Goal: Task Accomplishment & Management: Complete application form

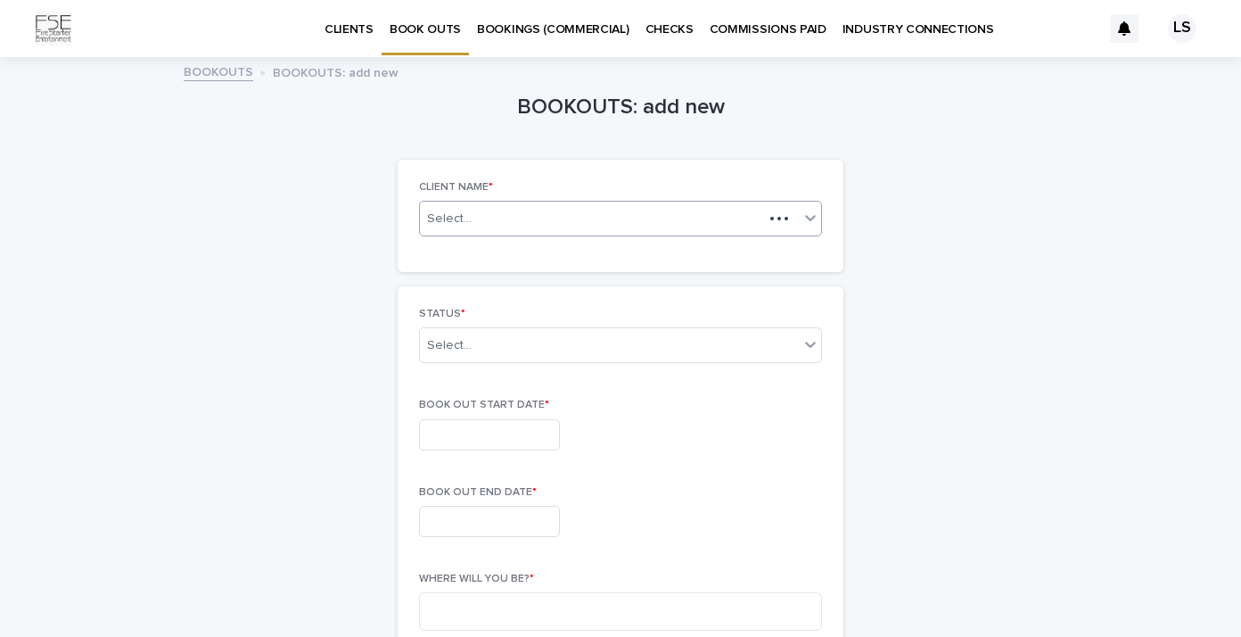
click at [802, 218] on icon at bounding box center [811, 218] width 18 height 18
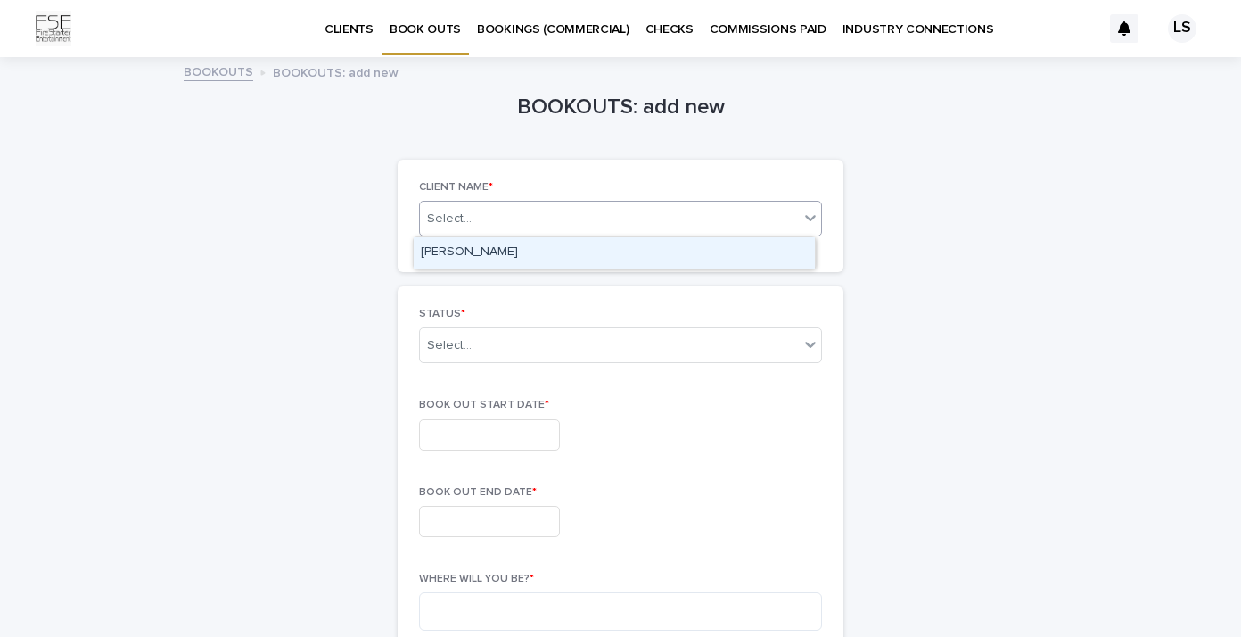
click at [588, 259] on div "[PERSON_NAME]" at bounding box center [614, 252] width 401 height 31
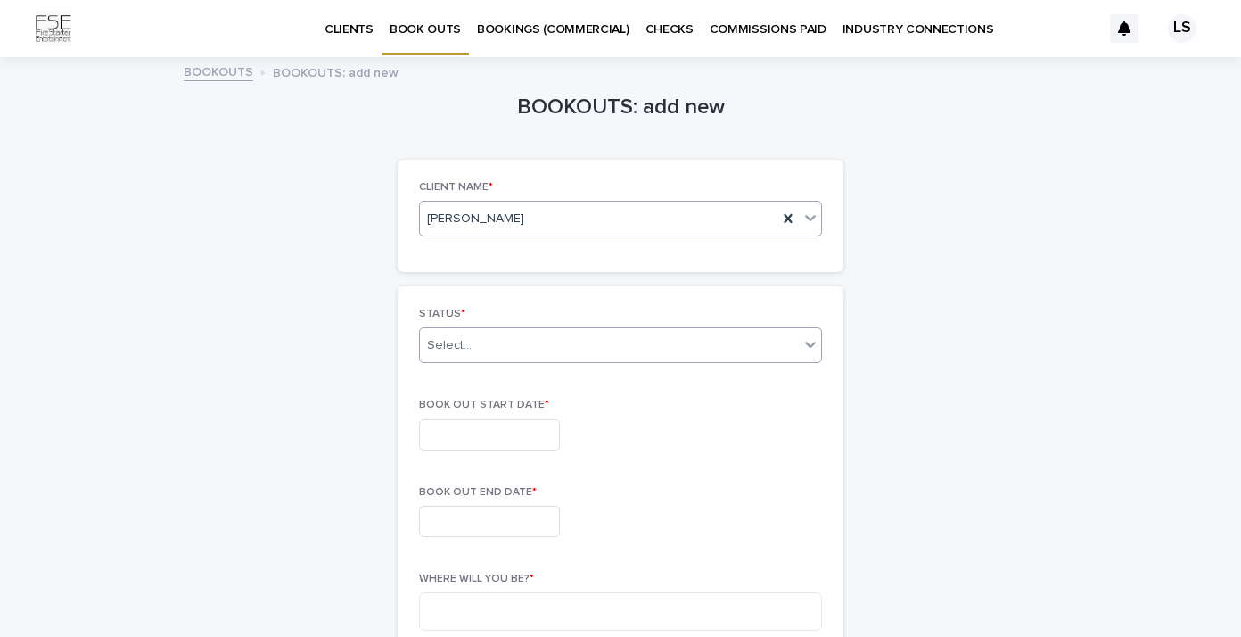
click at [603, 352] on div "Select..." at bounding box center [609, 345] width 379 height 29
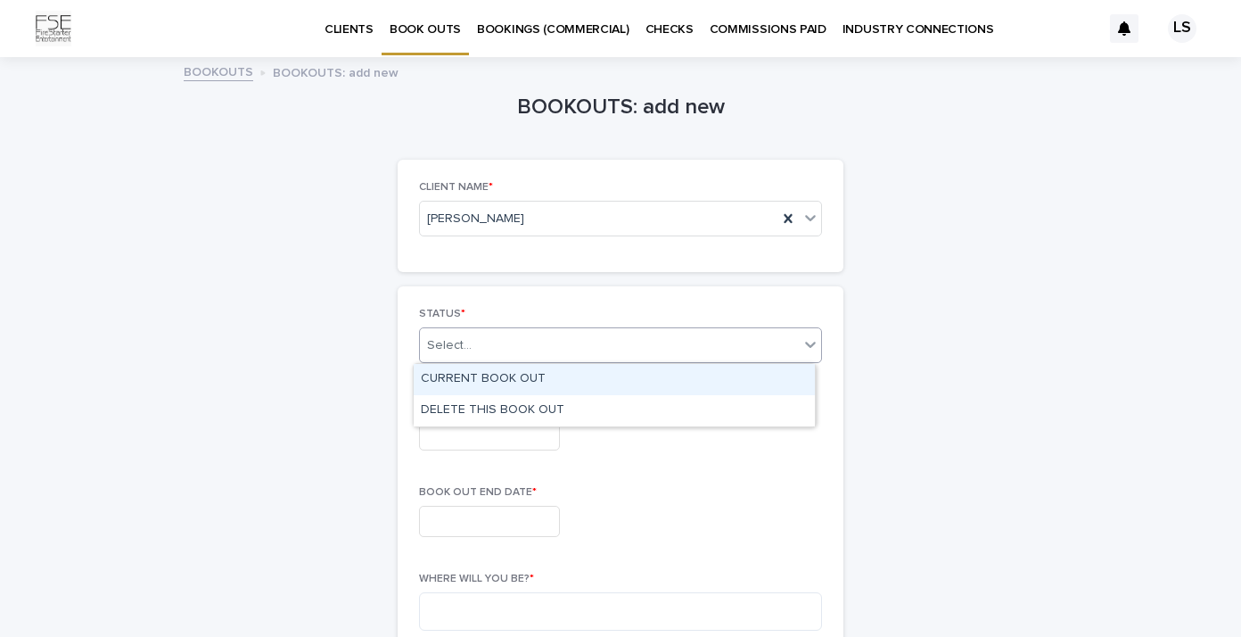
click at [588, 383] on div "CURRENT BOOK OUT" at bounding box center [614, 379] width 401 height 31
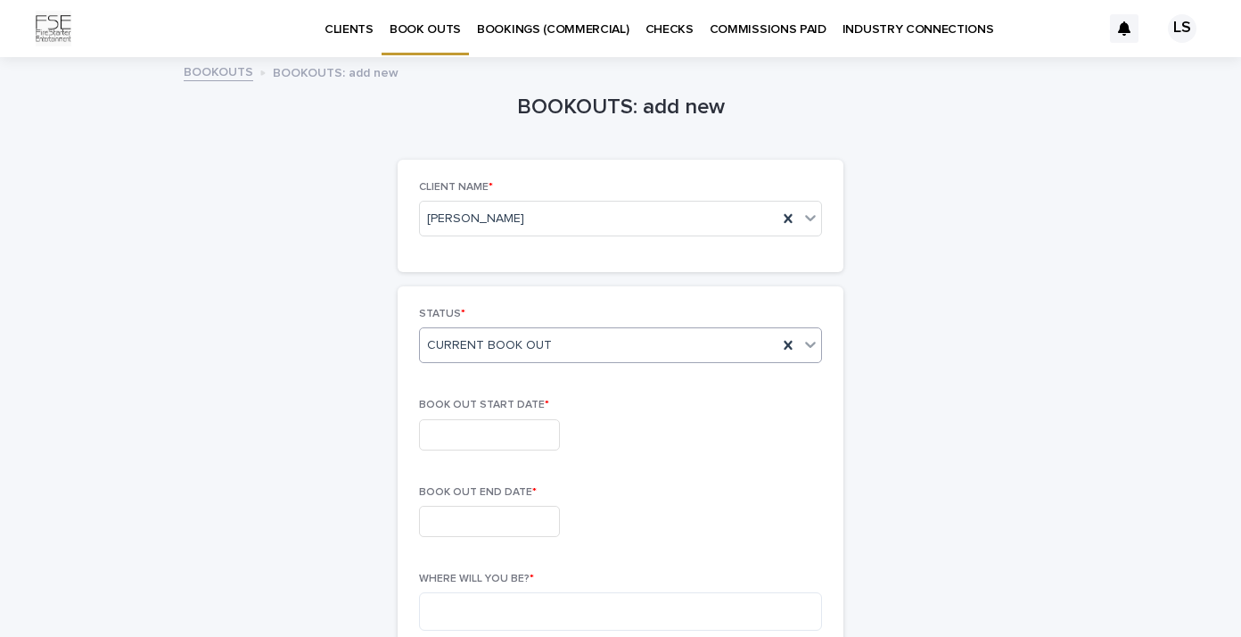
click at [529, 441] on input "text" at bounding box center [489, 434] width 141 height 31
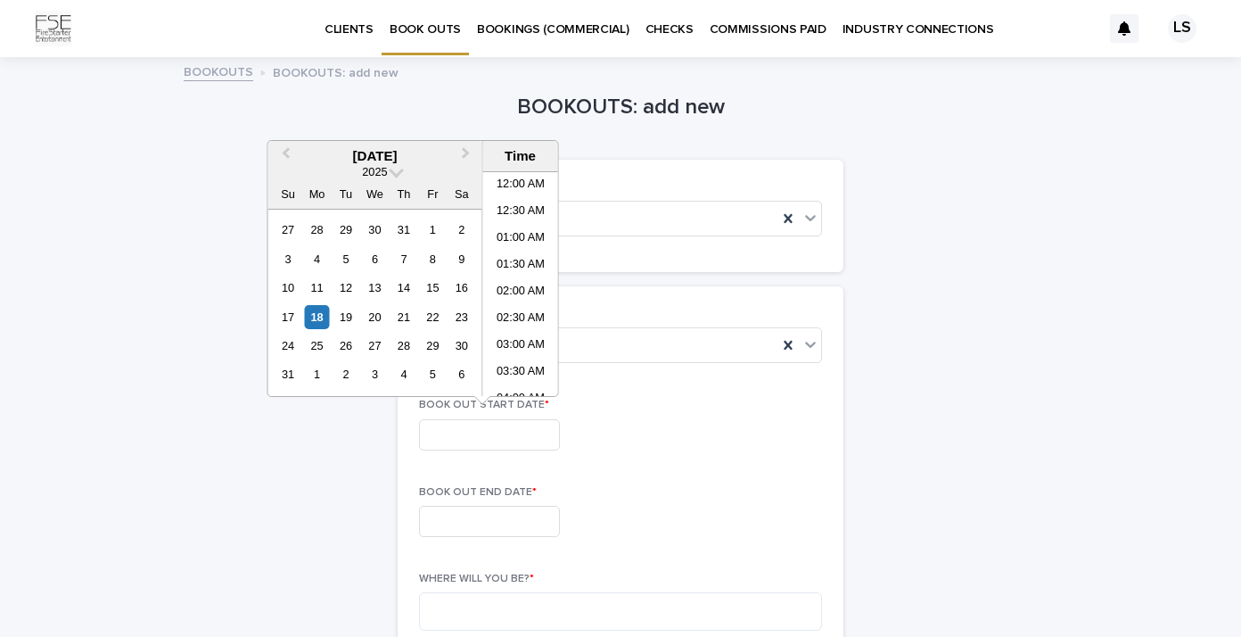
scroll to position [409, 0]
click at [286, 345] on div "24" at bounding box center [288, 345] width 24 height 24
type input "**********"
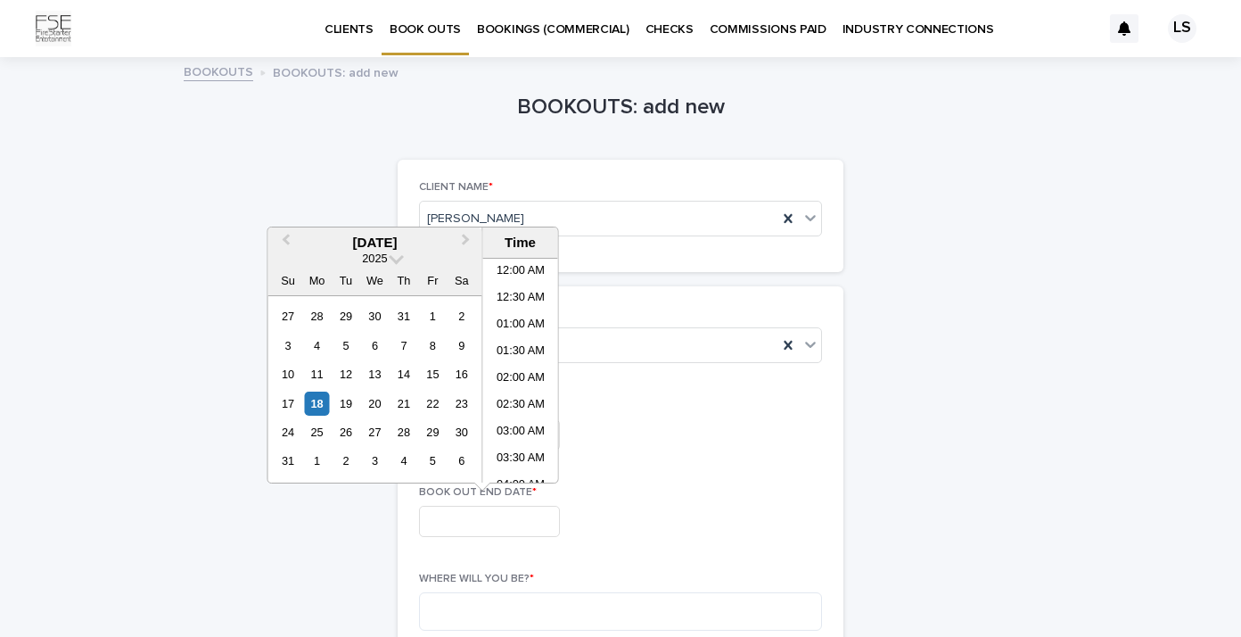
click at [447, 520] on input "text" at bounding box center [489, 521] width 141 height 31
click at [286, 463] on div "31" at bounding box center [288, 460] width 24 height 24
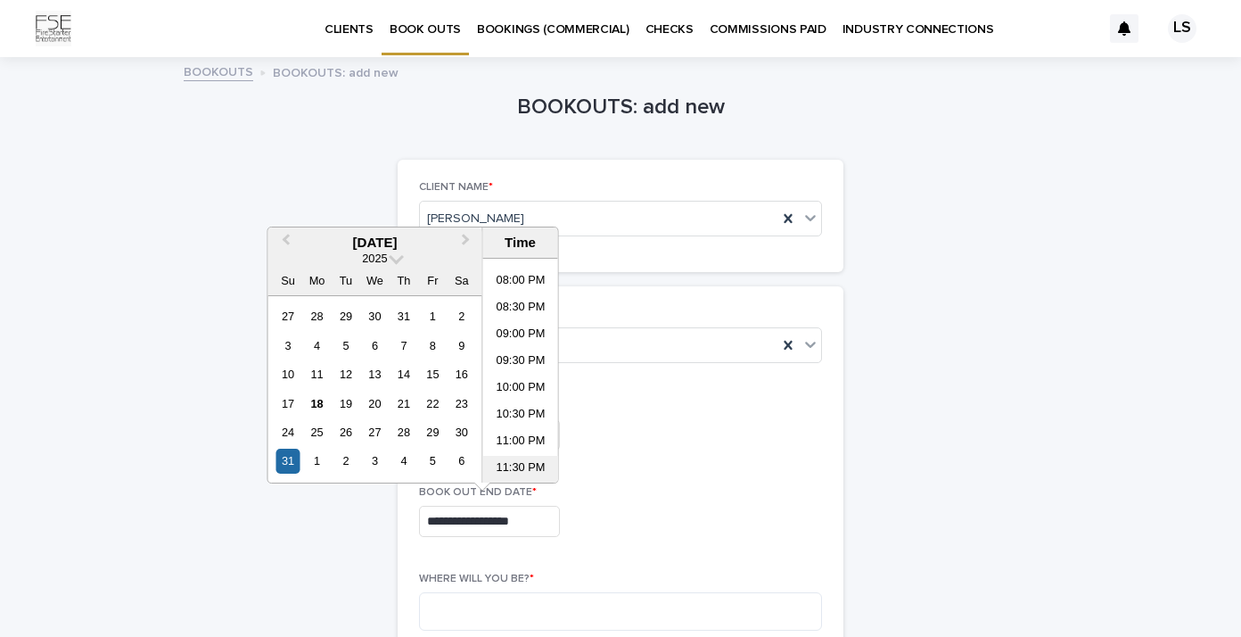
click at [521, 468] on li "11:30 PM" at bounding box center [521, 469] width 76 height 27
type input "**********"
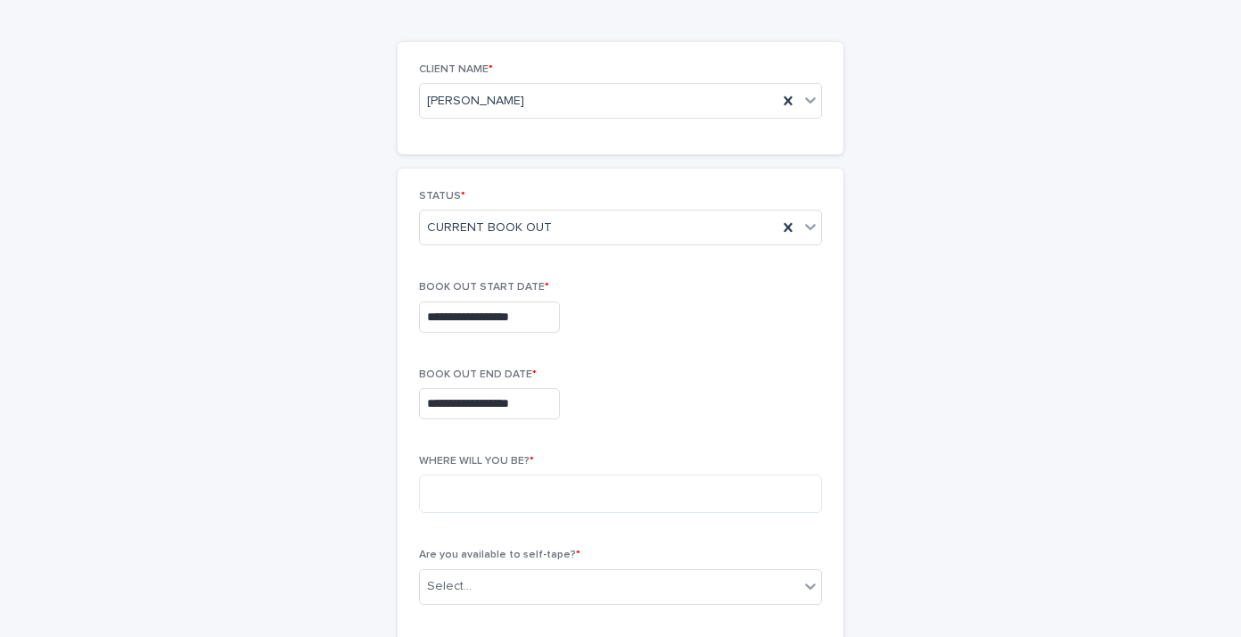
scroll to position [128, 0]
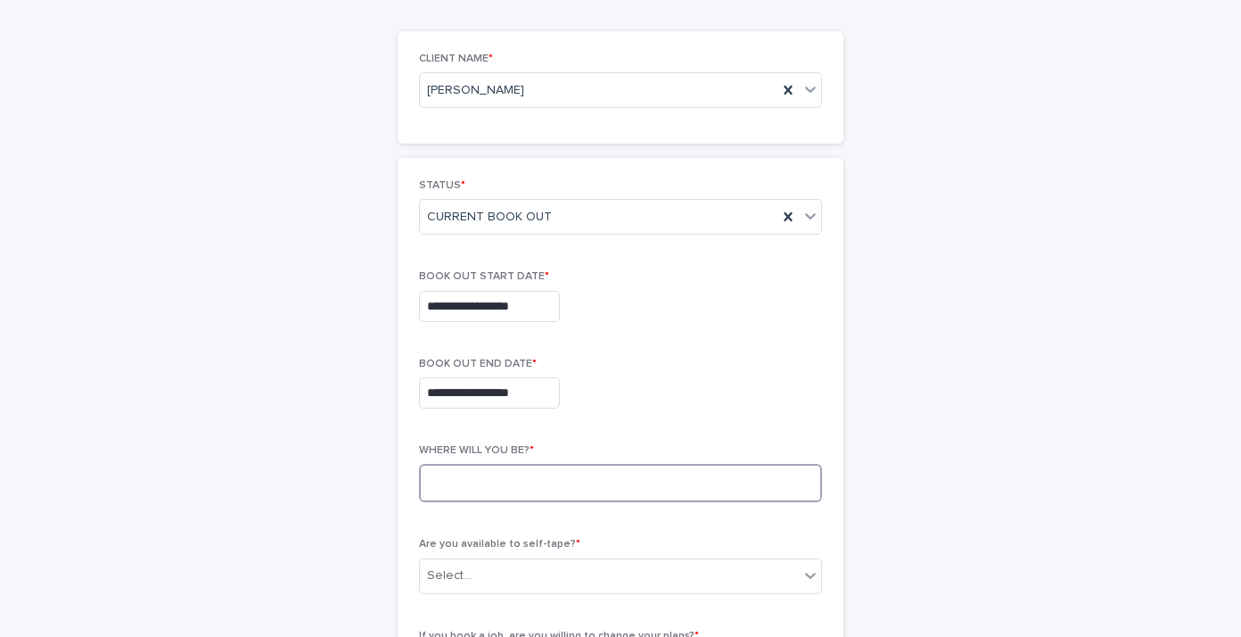
click at [598, 479] on textarea at bounding box center [620, 483] width 403 height 38
type textarea "**********"
click at [754, 580] on div "Select..." at bounding box center [609, 575] width 379 height 29
click at [504, 512] on div "YES" at bounding box center [614, 509] width 401 height 31
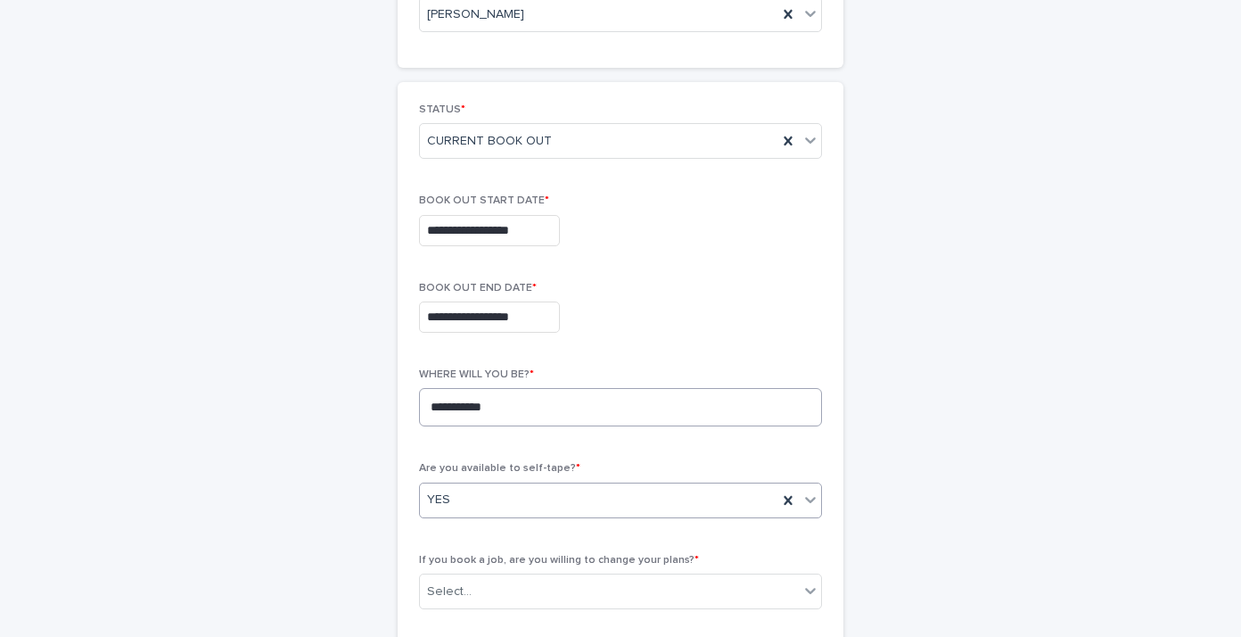
scroll to position [293, 0]
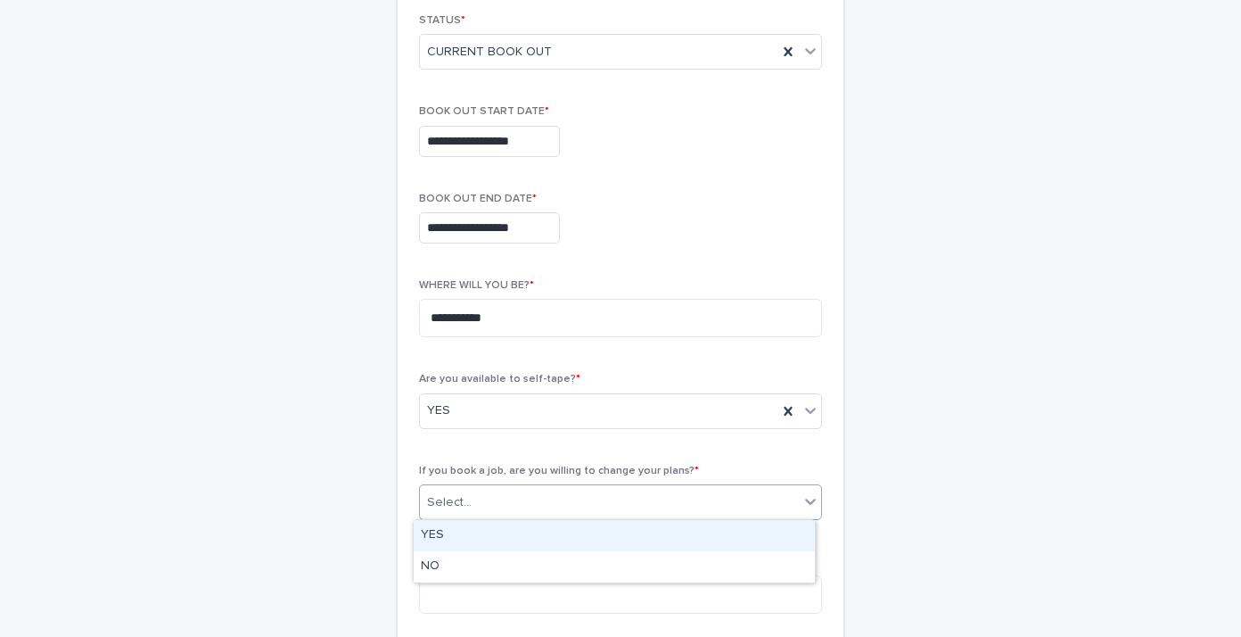
click at [572, 500] on div "Select..." at bounding box center [609, 502] width 379 height 29
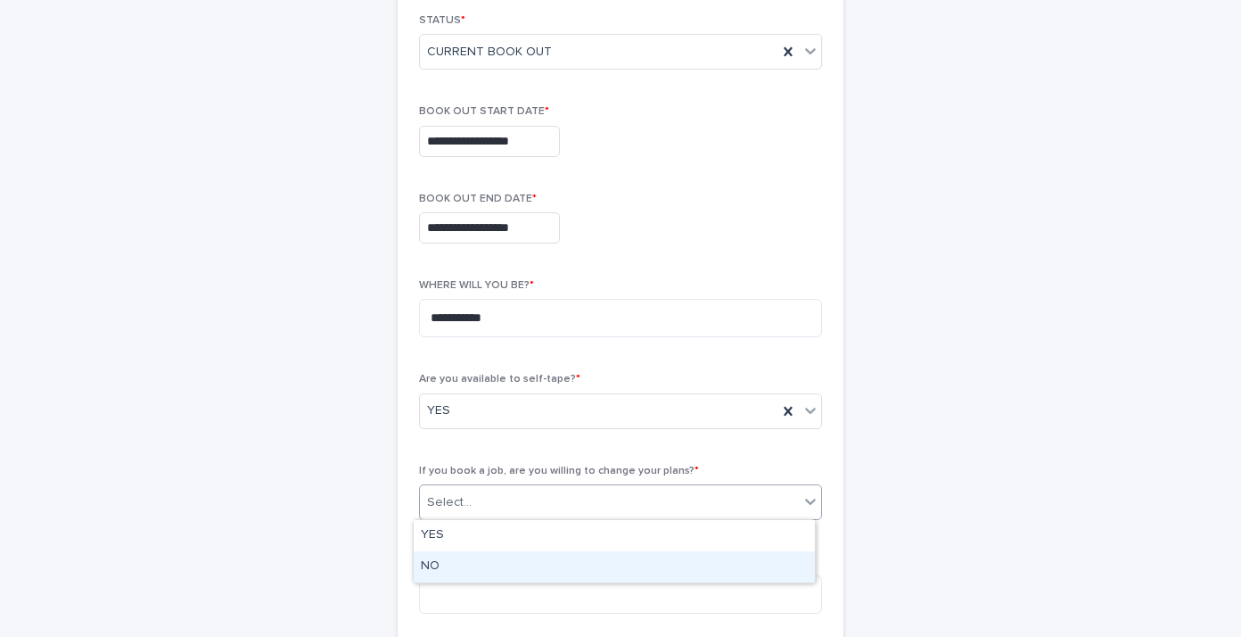
click at [512, 565] on div "NO" at bounding box center [614, 566] width 401 height 31
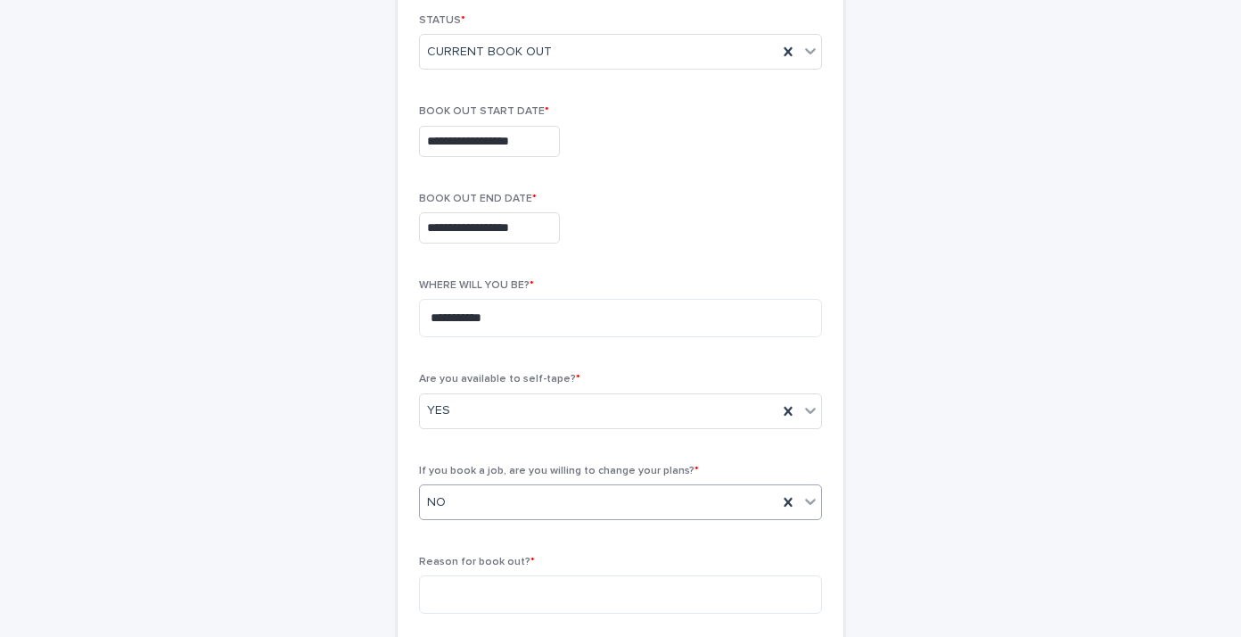
scroll to position [424, 0]
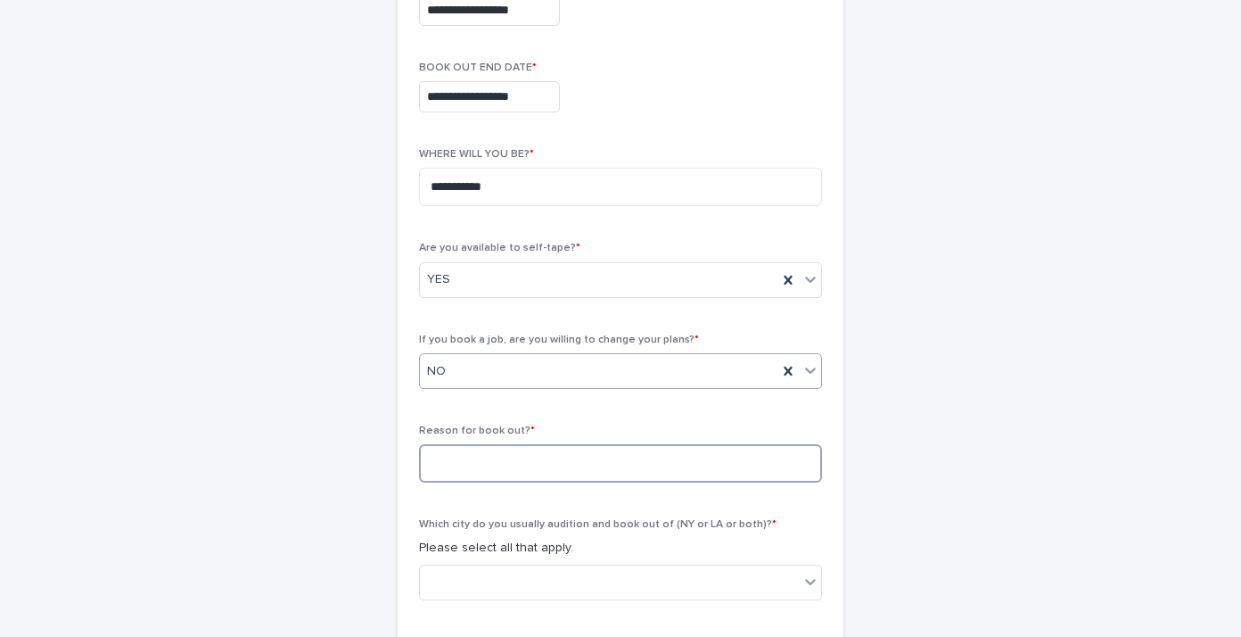
click at [509, 465] on textarea at bounding box center [620, 463] width 403 height 38
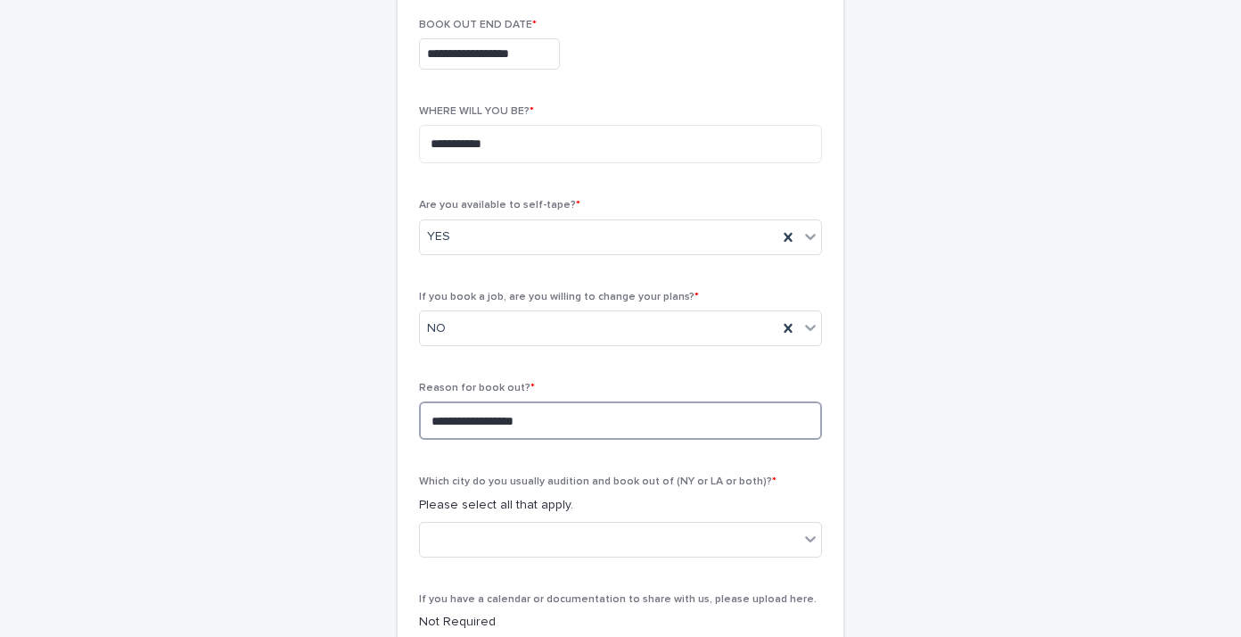
scroll to position [506, 0]
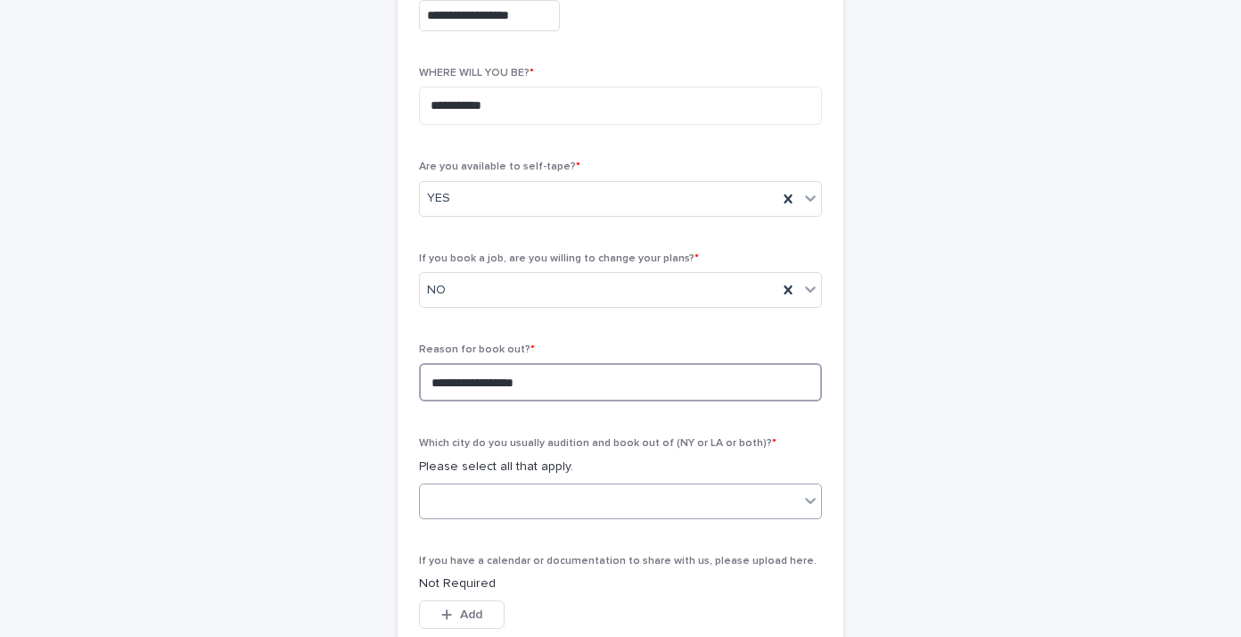
type textarea "**********"
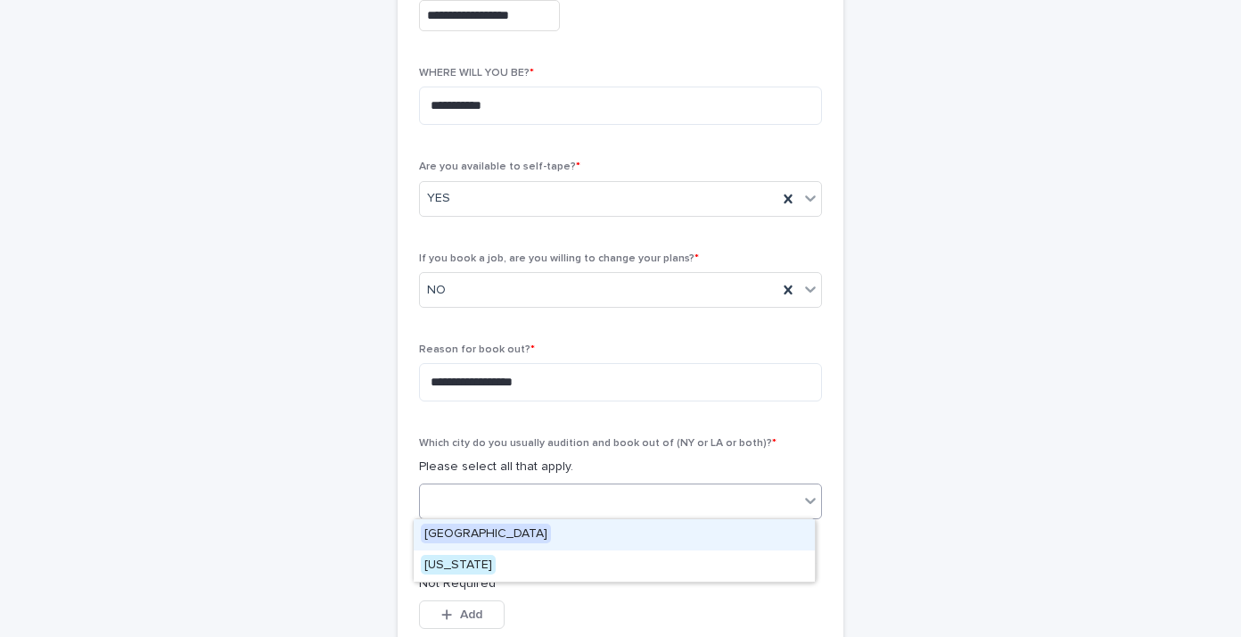
click at [458, 506] on div at bounding box center [609, 500] width 379 height 29
click at [446, 527] on span "[GEOGRAPHIC_DATA]" at bounding box center [486, 533] width 130 height 20
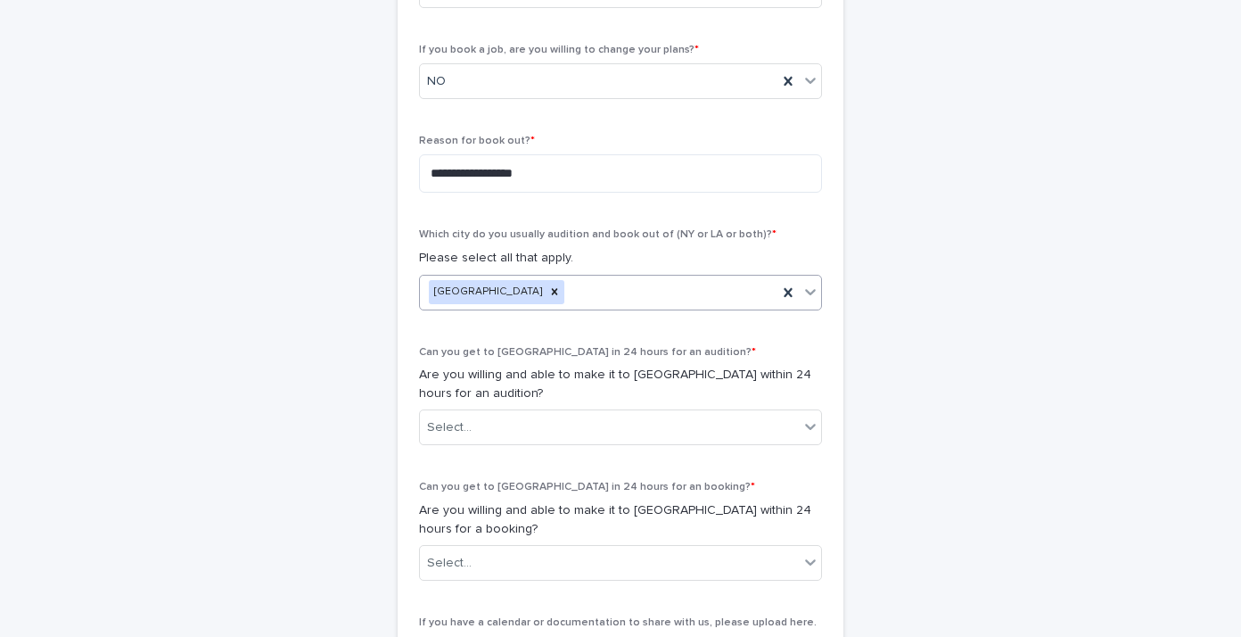
scroll to position [714, 0]
click at [490, 428] on div "Select..." at bounding box center [609, 427] width 379 height 29
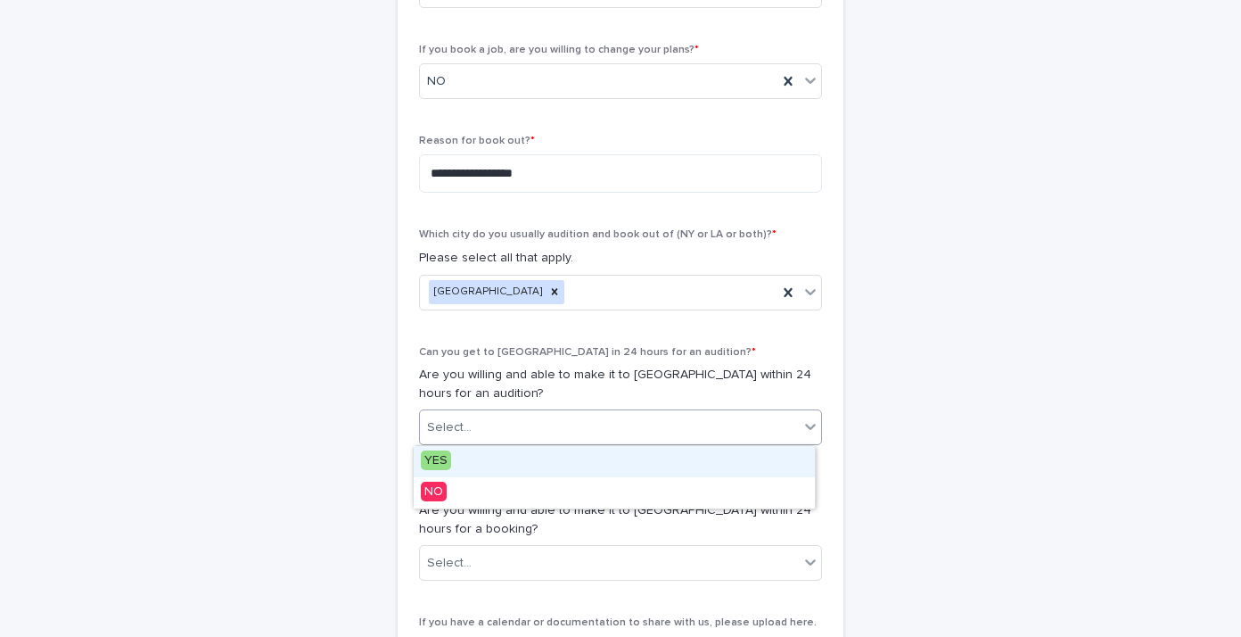
drag, startPoint x: 436, startPoint y: 462, endPoint x: 457, endPoint y: 475, distance: 24.5
click at [436, 463] on span "YES" at bounding box center [436, 460] width 30 height 20
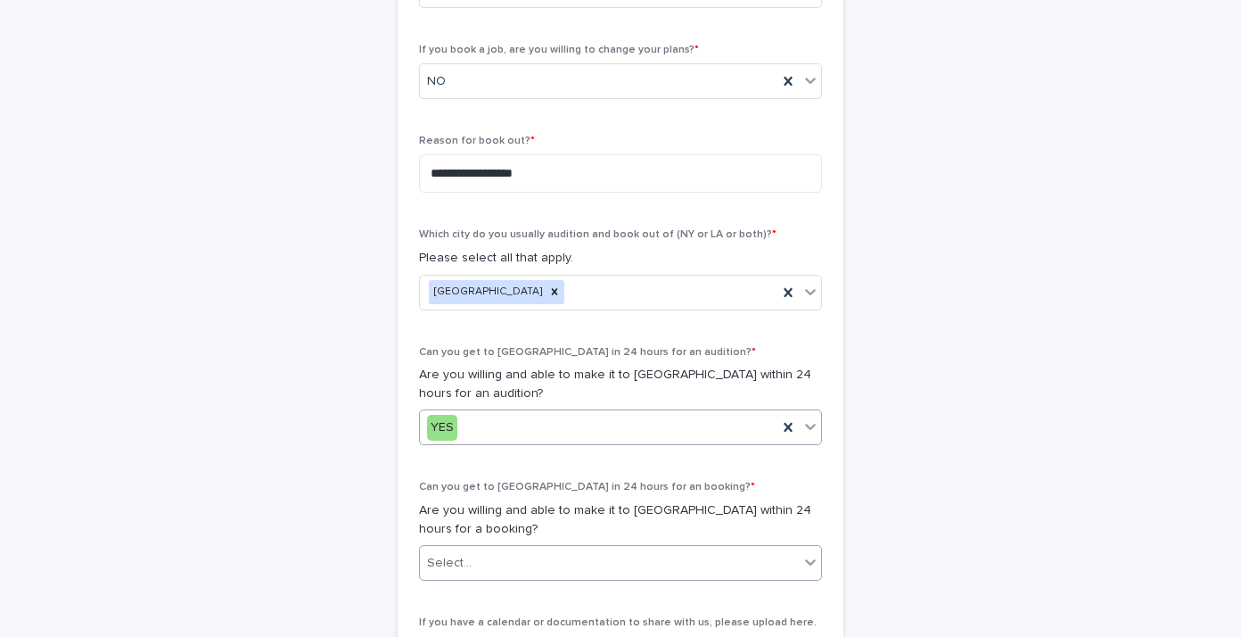
click at [479, 557] on div "Select..." at bounding box center [609, 562] width 379 height 29
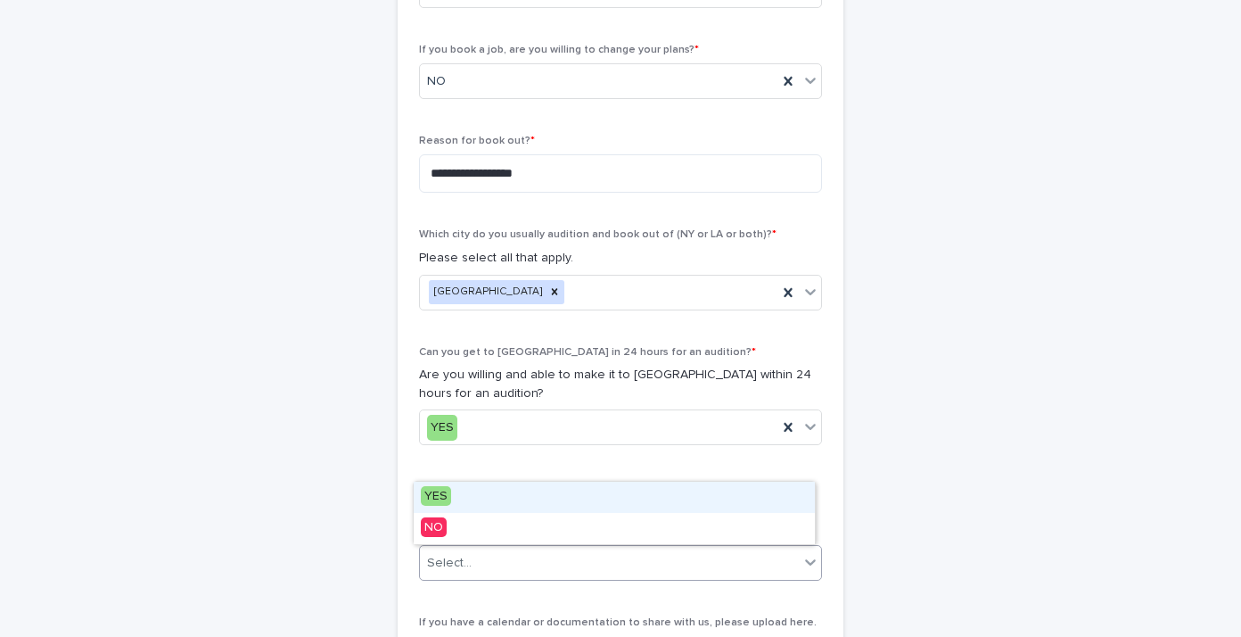
click at [439, 492] on span "YES" at bounding box center [436, 496] width 30 height 20
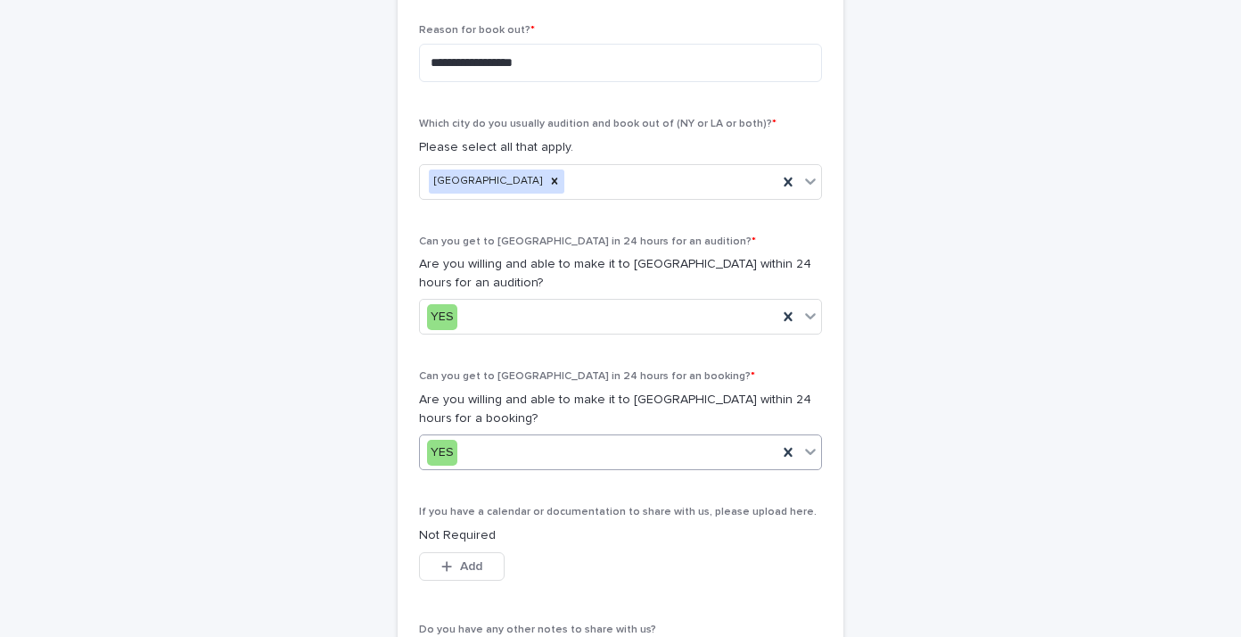
scroll to position [1113, 0]
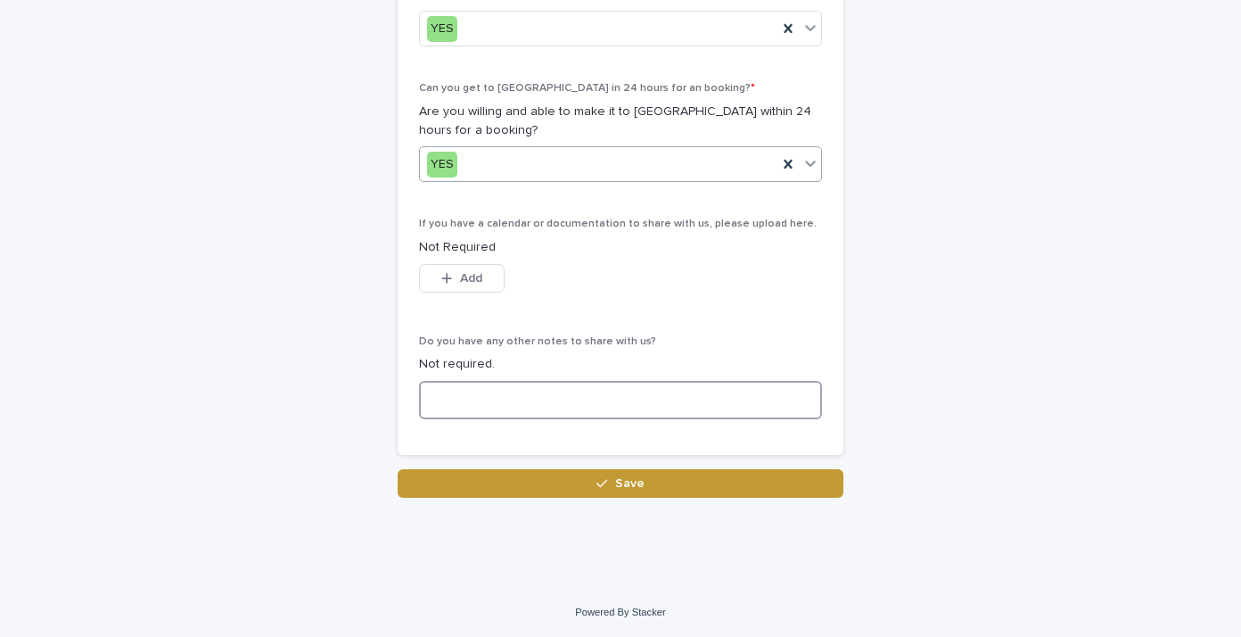
click at [516, 393] on textarea at bounding box center [620, 400] width 403 height 38
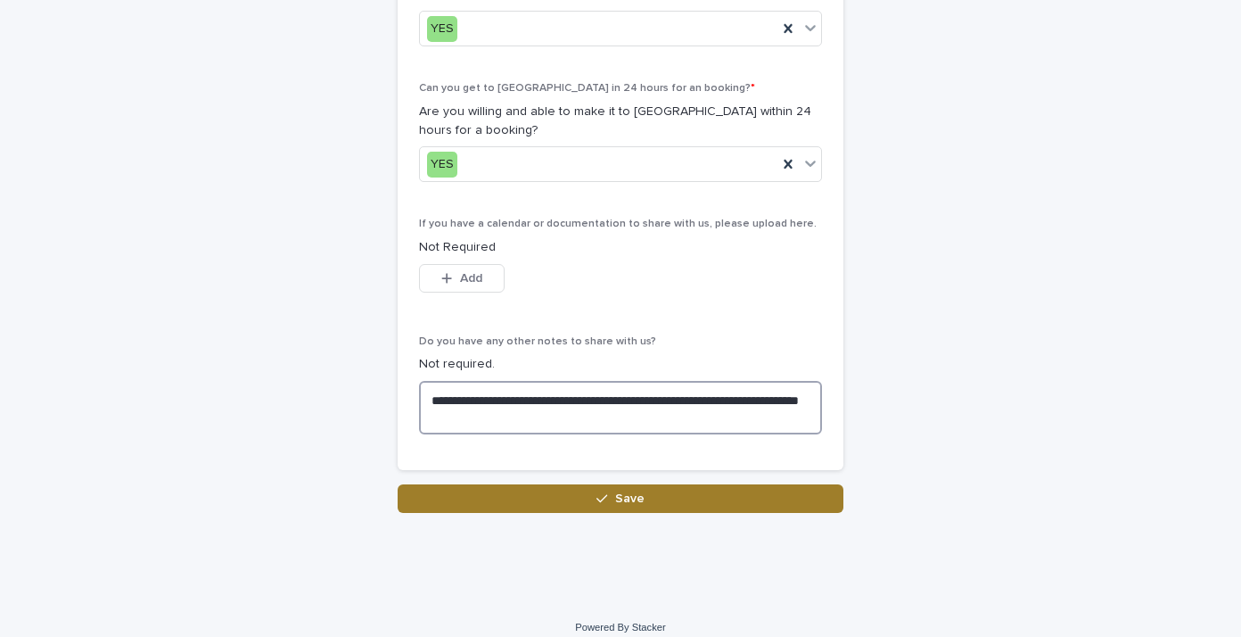
type textarea "**********"
click at [625, 492] on span "Save" at bounding box center [629, 498] width 29 height 12
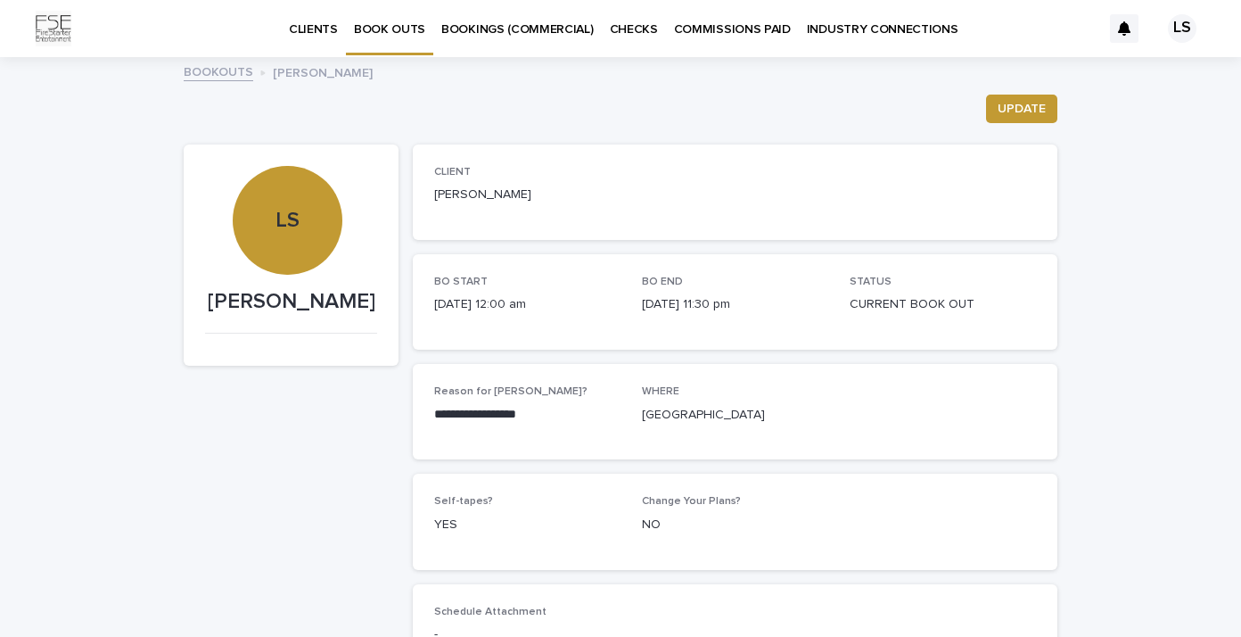
click at [395, 29] on p "BOOK OUTS" at bounding box center [389, 18] width 71 height 37
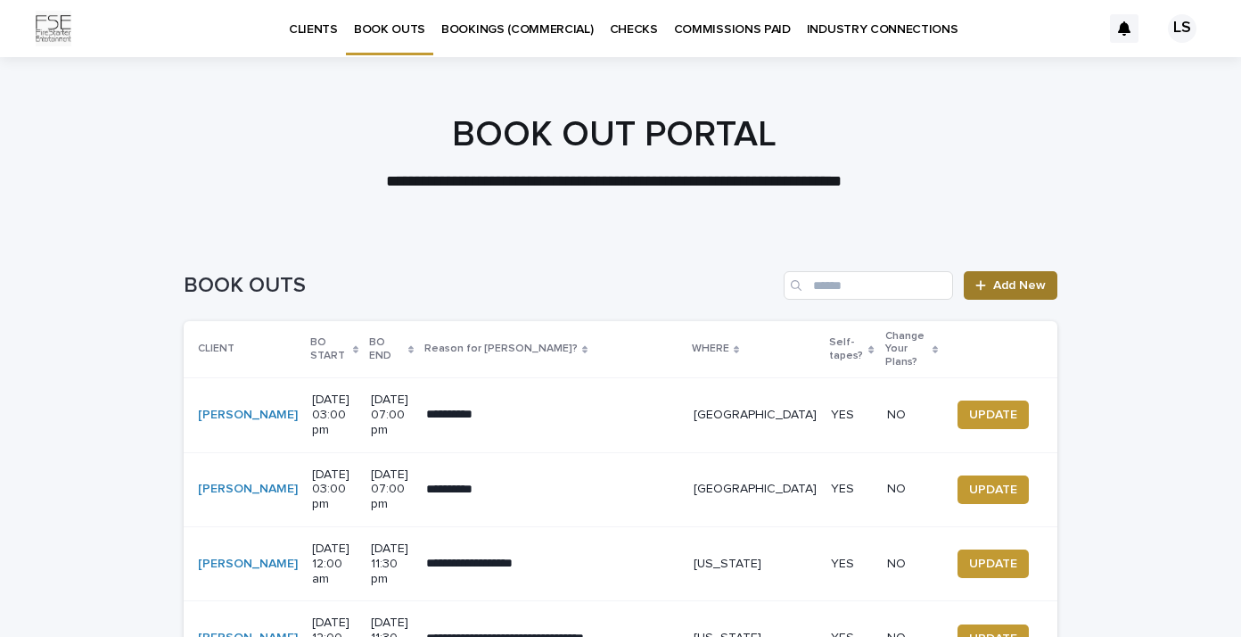
click at [1007, 290] on span "Add New" at bounding box center [1019, 285] width 53 height 12
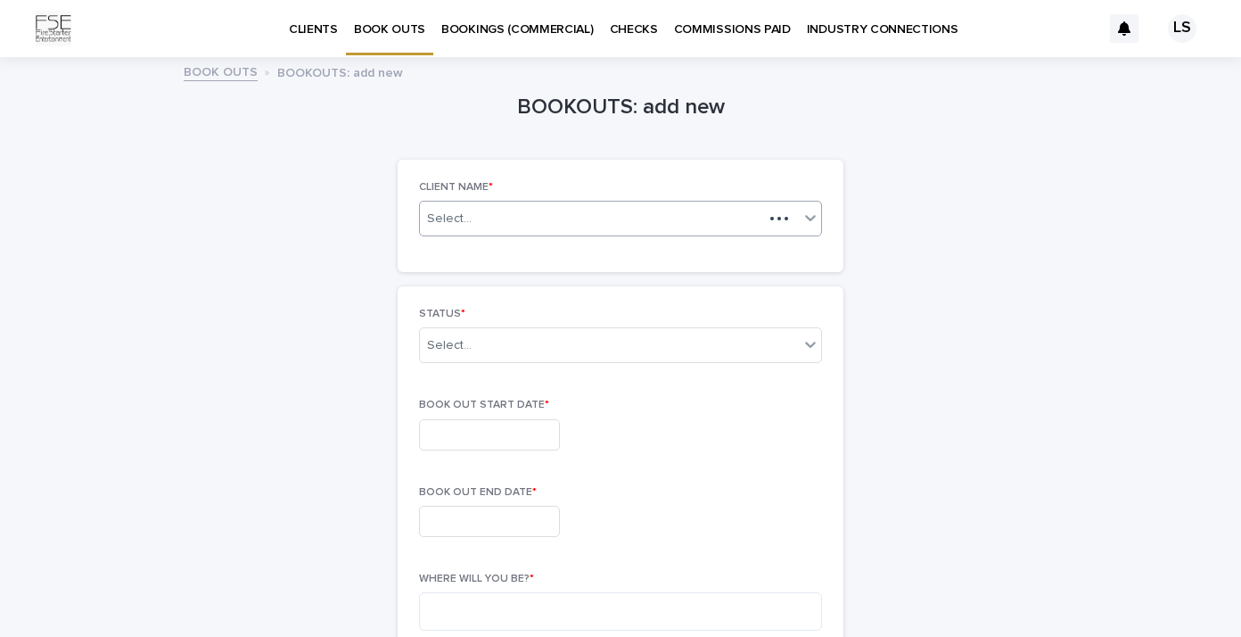
click at [707, 230] on div "Select..." at bounding box center [620, 219] width 403 height 36
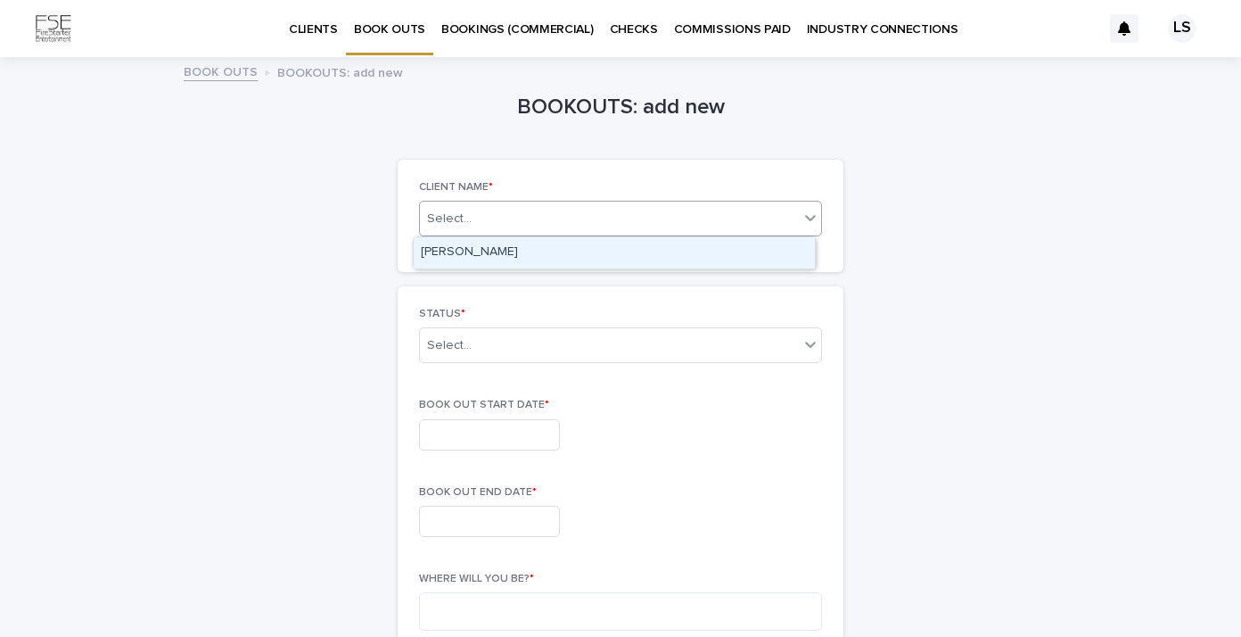
click at [511, 247] on div "[PERSON_NAME]" at bounding box center [614, 252] width 401 height 31
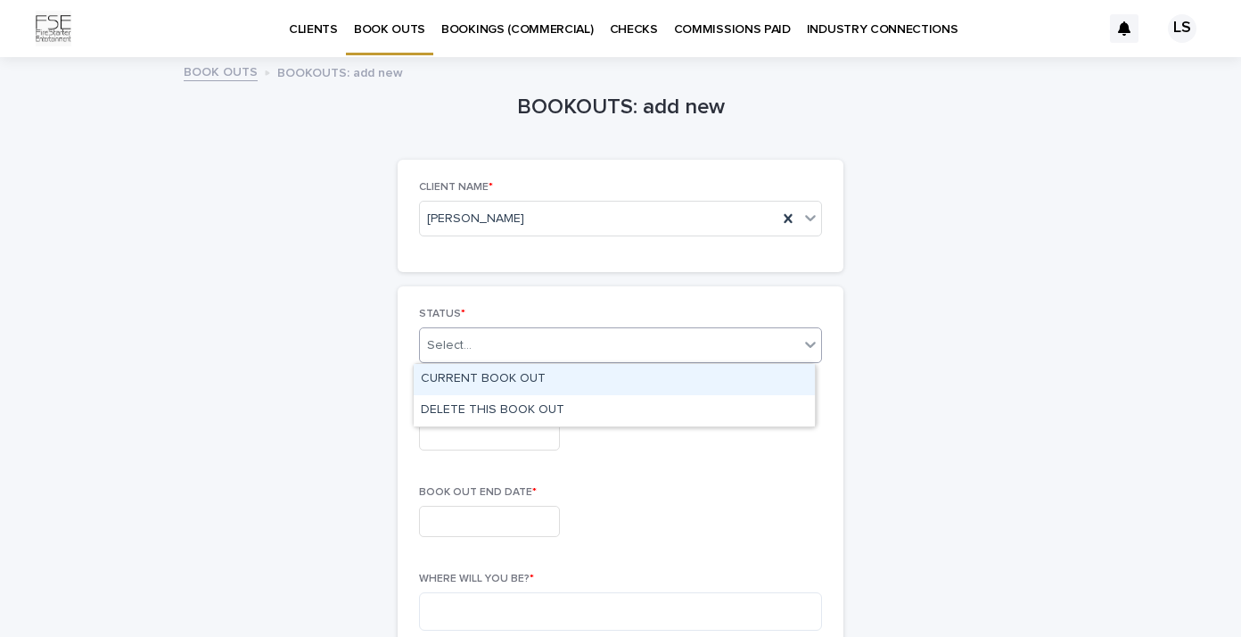
click at [496, 348] on div "Select..." at bounding box center [609, 345] width 379 height 29
click at [494, 380] on div "CURRENT BOOK OUT" at bounding box center [614, 379] width 401 height 31
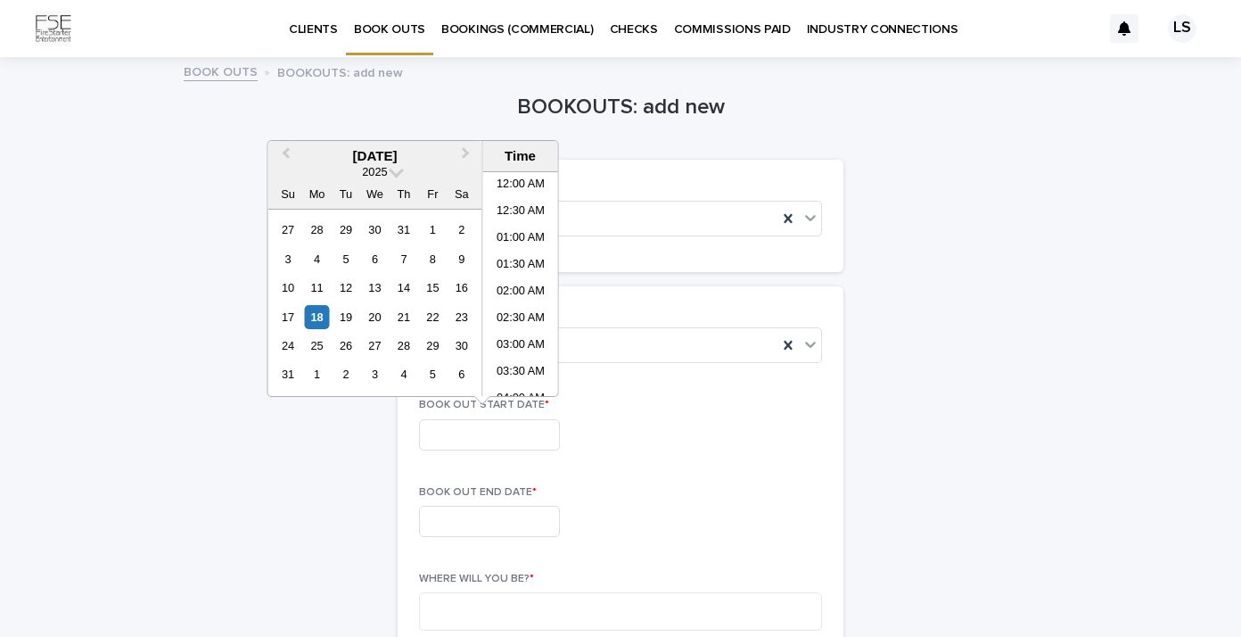
click at [473, 432] on input "text" at bounding box center [489, 434] width 141 height 31
click at [347, 377] on div "2" at bounding box center [345, 374] width 24 height 24
type input "**********"
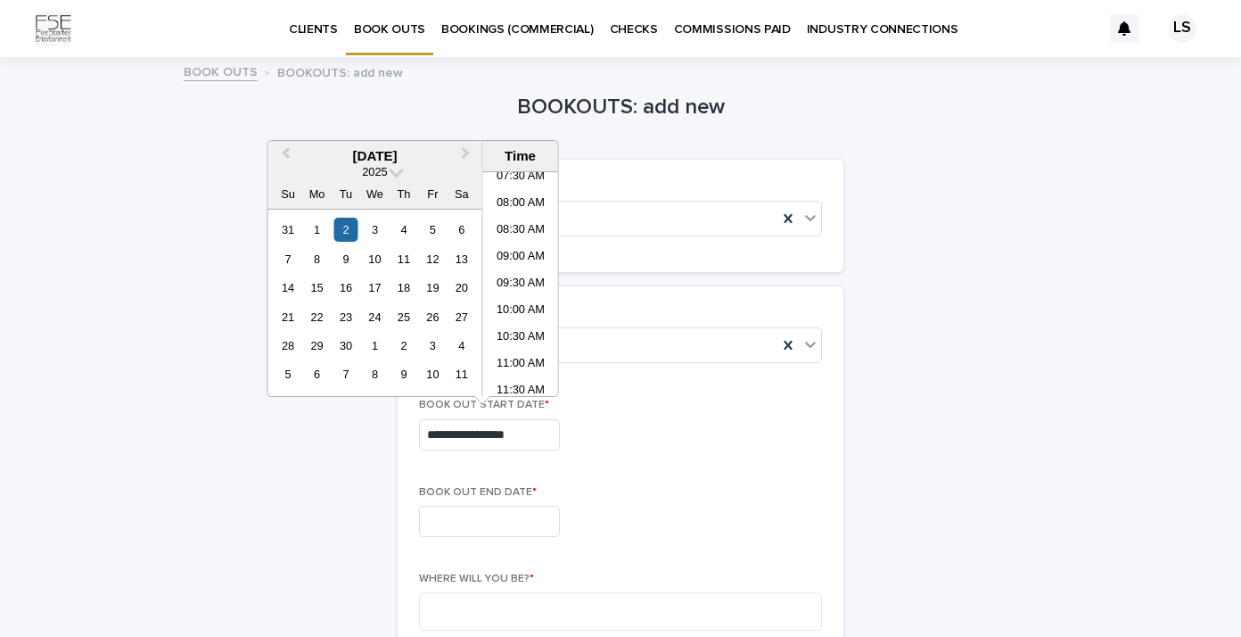
click at [489, 529] on input "text" at bounding box center [489, 521] width 141 height 31
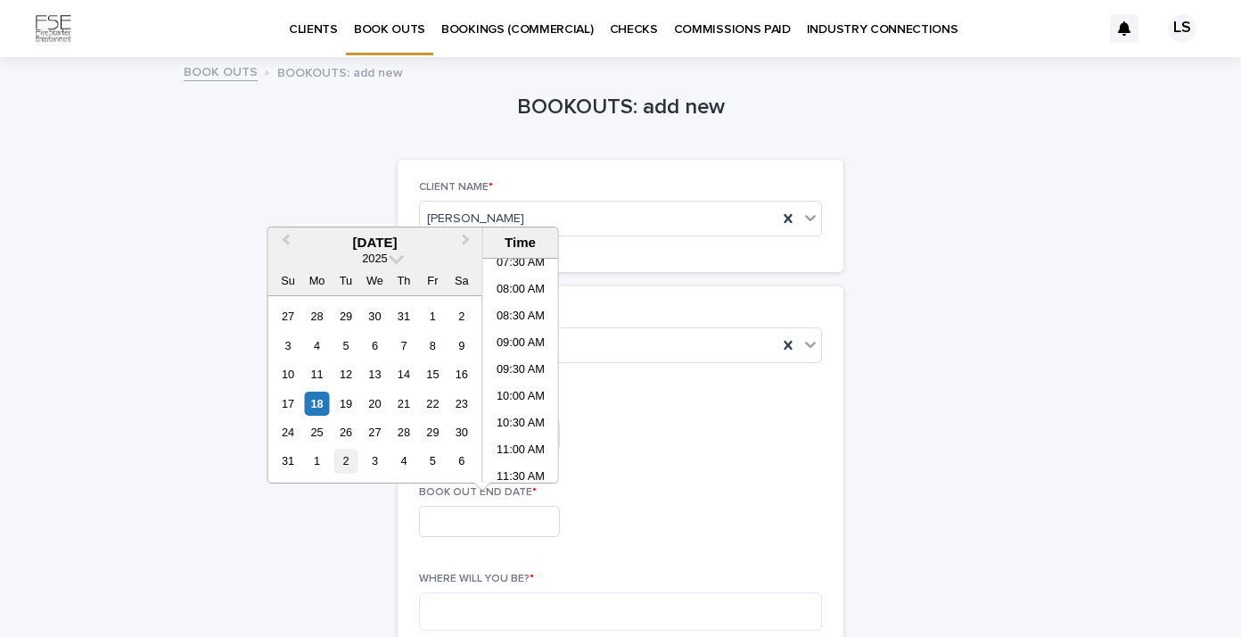
click at [349, 458] on div "2" at bounding box center [345, 460] width 24 height 24
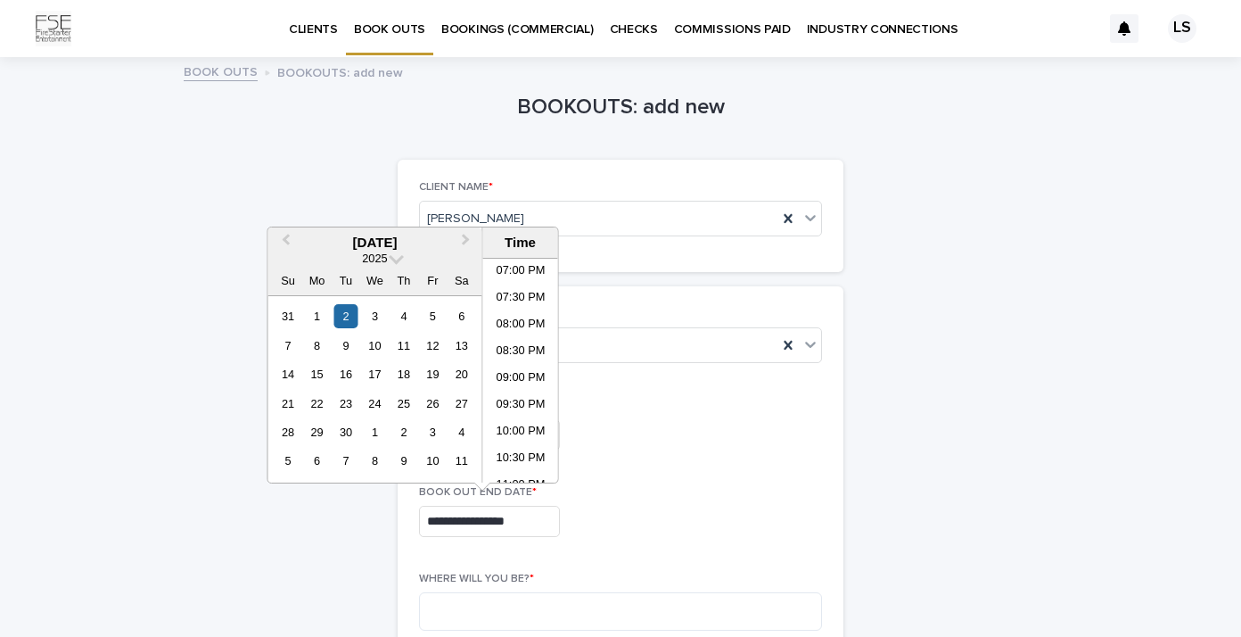
scroll to position [1060, 0]
click at [516, 467] on li "11:30 PM" at bounding box center [521, 469] width 76 height 27
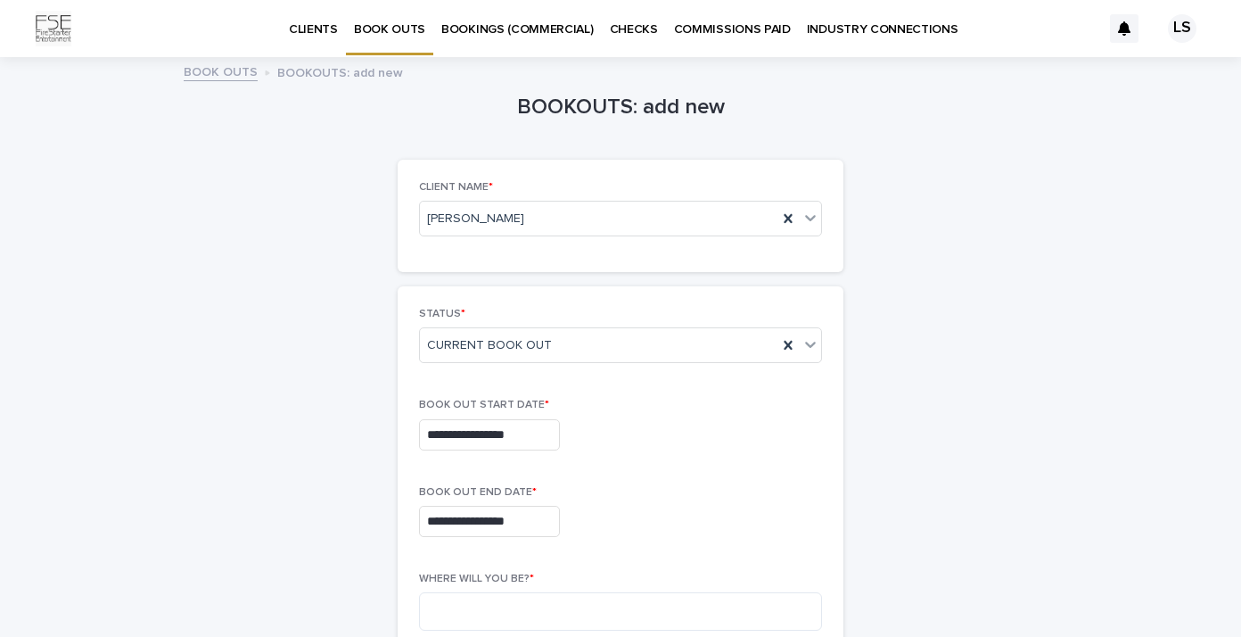
type input "**********"
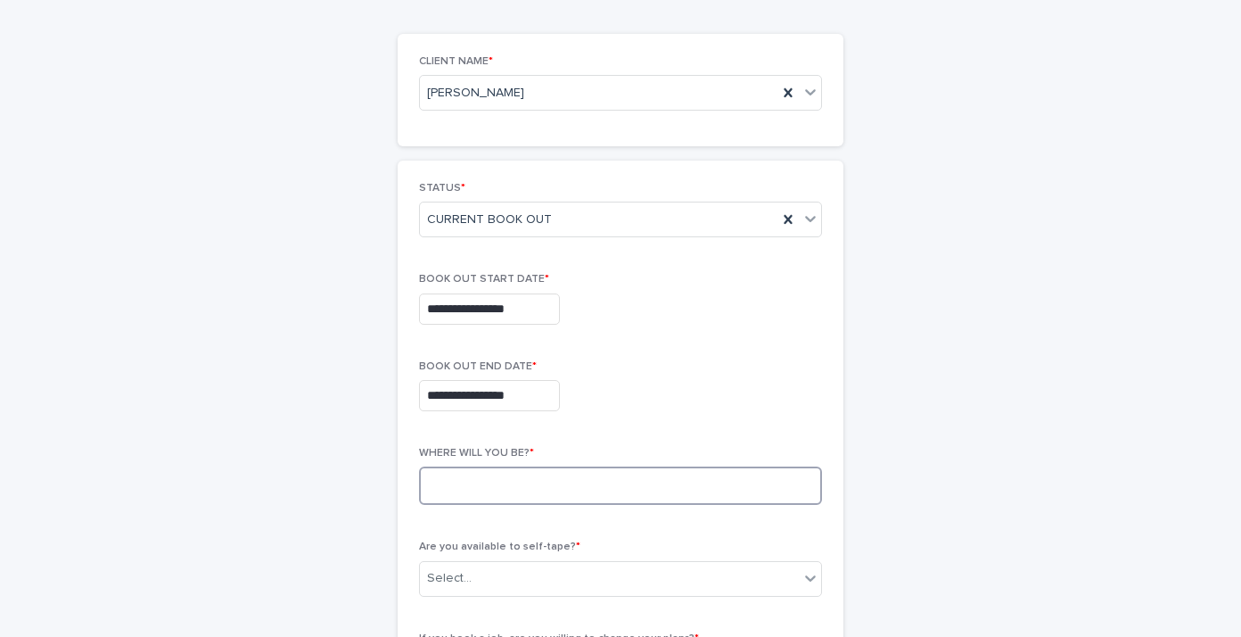
click at [519, 490] on textarea at bounding box center [620, 485] width 403 height 38
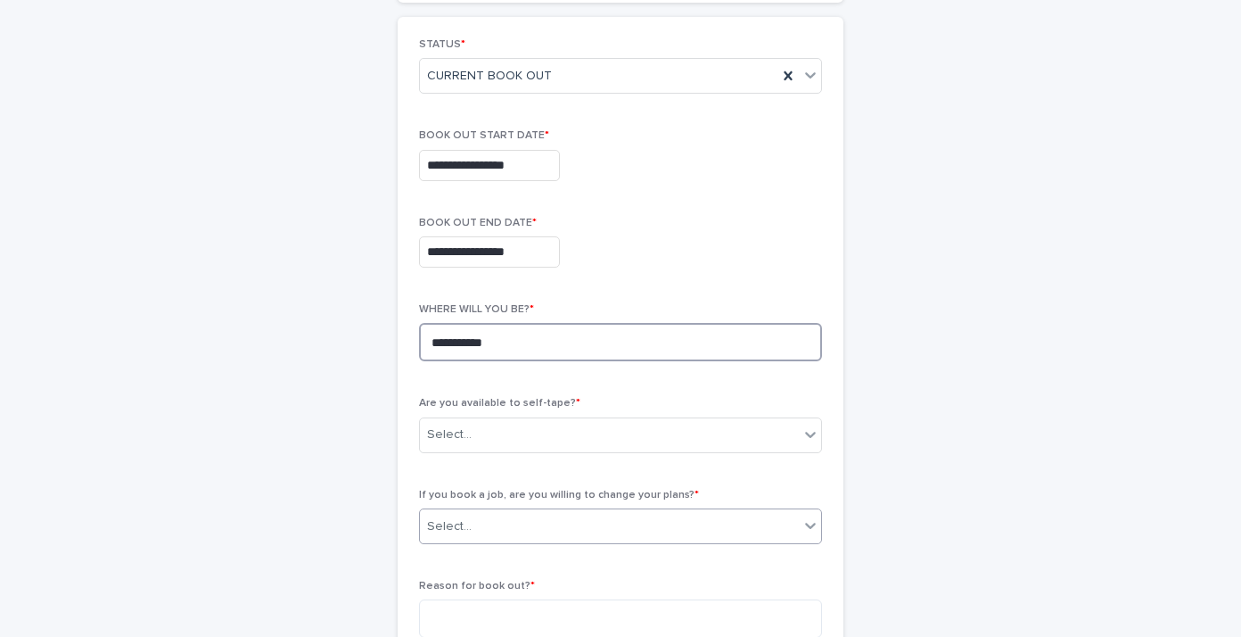
scroll to position [271, 0]
type textarea "**********"
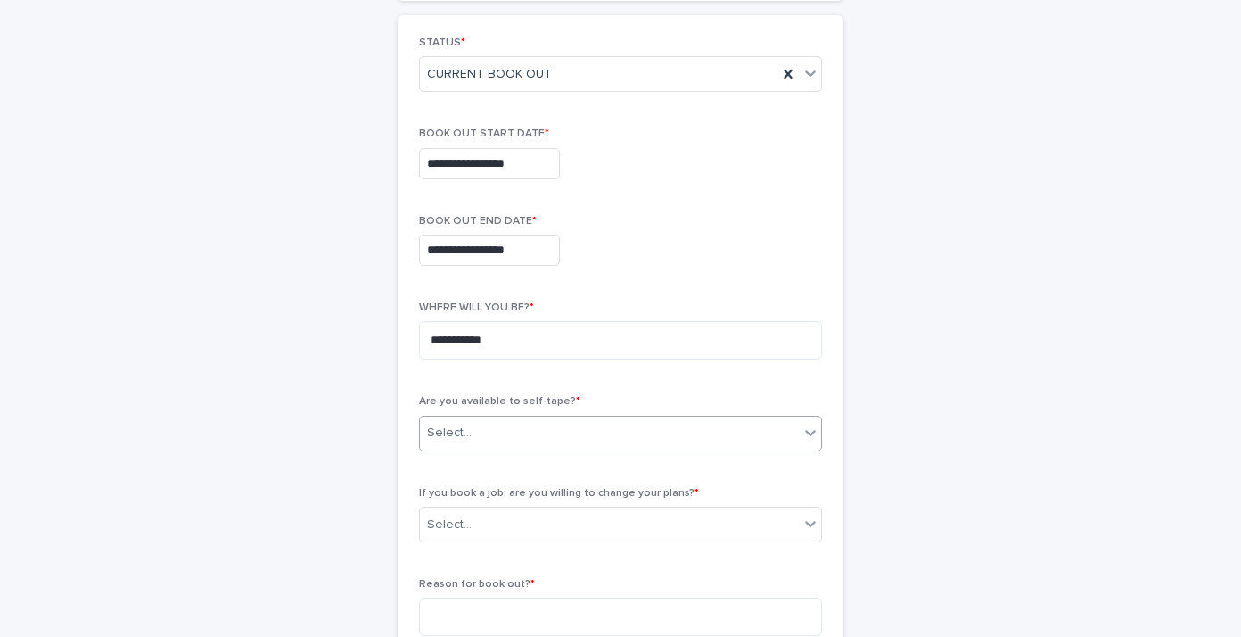
click at [510, 430] on div "Select..." at bounding box center [609, 432] width 379 height 29
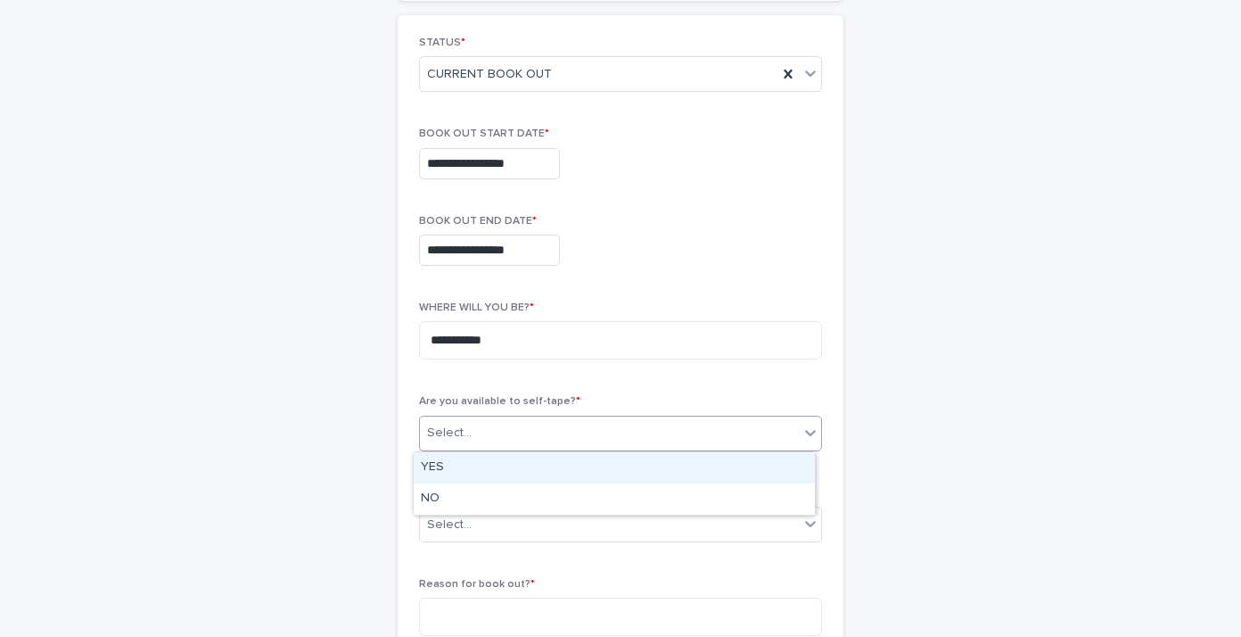
click at [493, 462] on div "YES" at bounding box center [614, 467] width 401 height 31
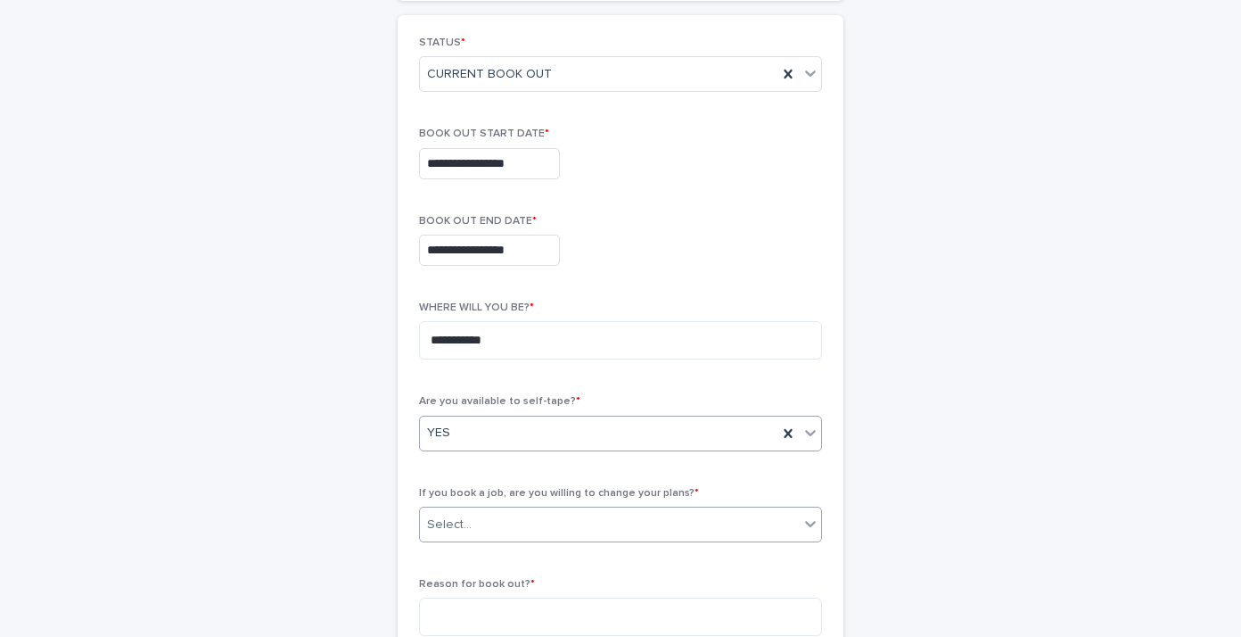
click at [503, 523] on div "Select..." at bounding box center [609, 524] width 379 height 29
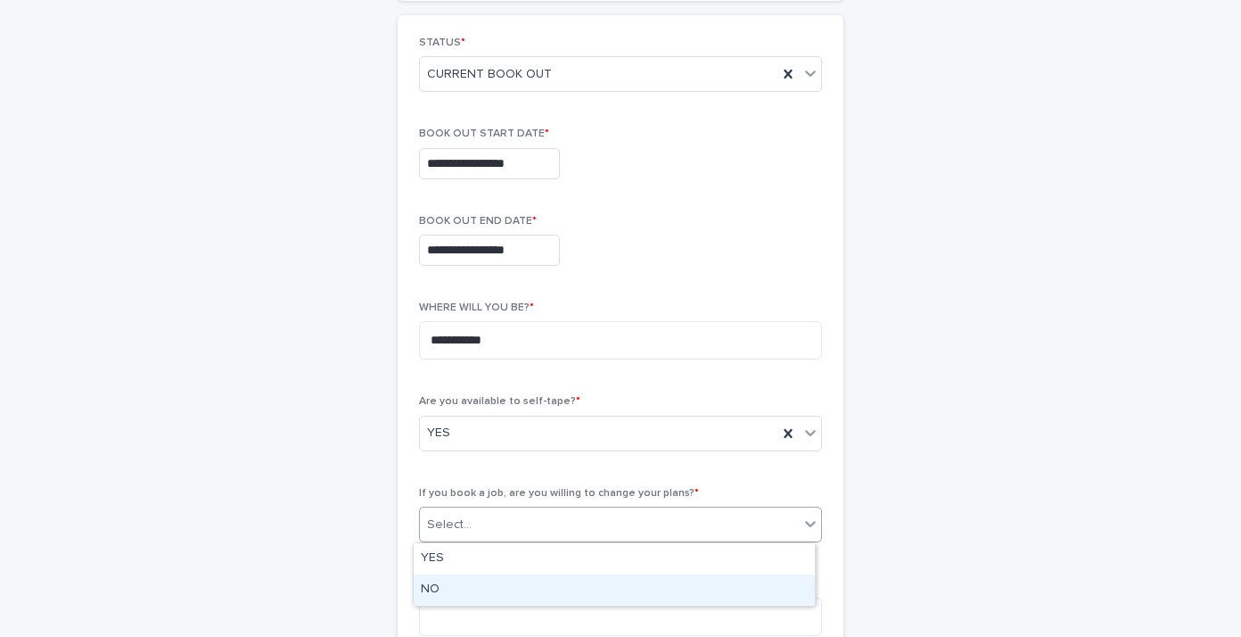
click at [490, 598] on div "NO" at bounding box center [614, 589] width 401 height 31
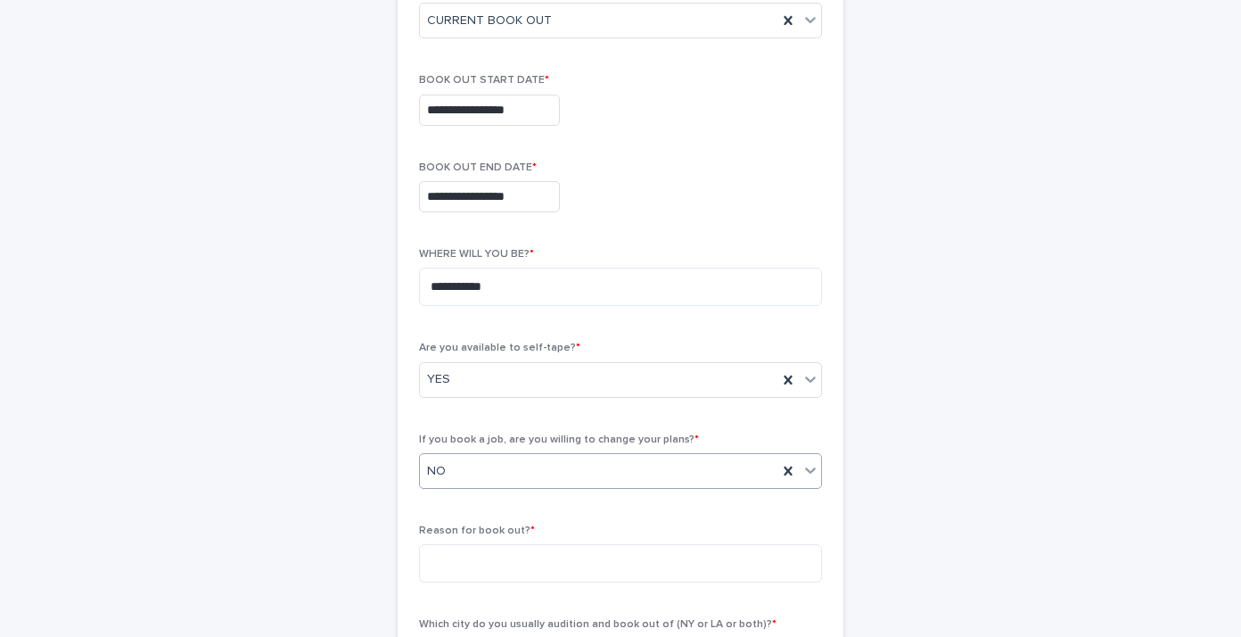
scroll to position [423, 0]
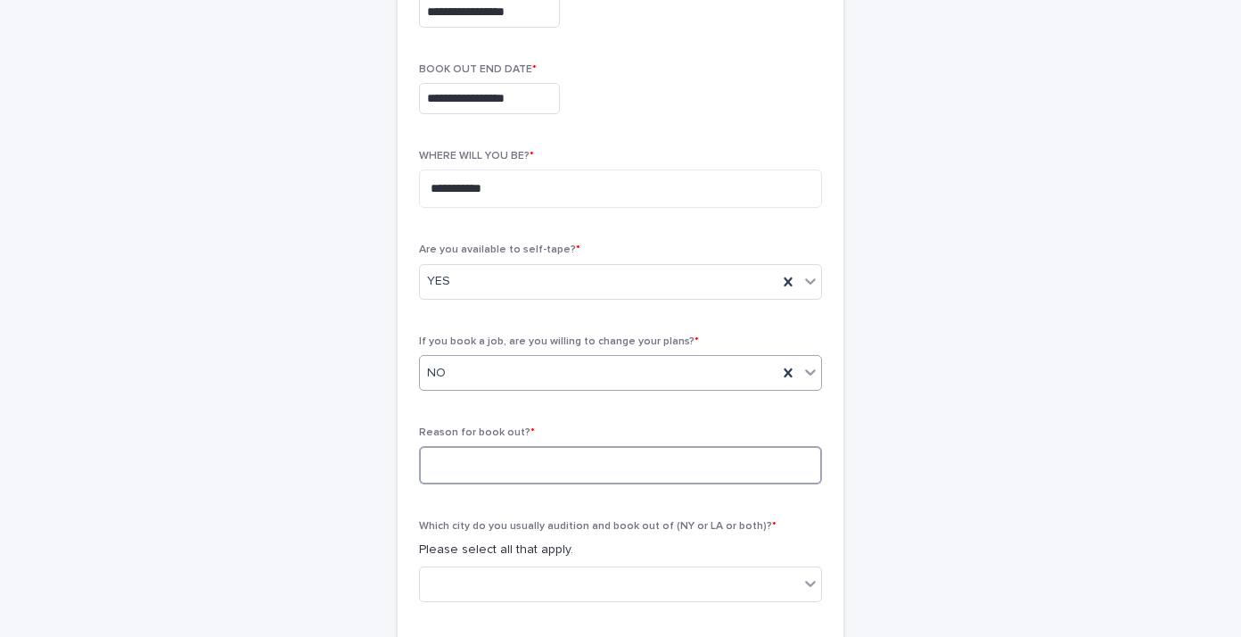
click at [498, 465] on textarea at bounding box center [620, 465] width 403 height 38
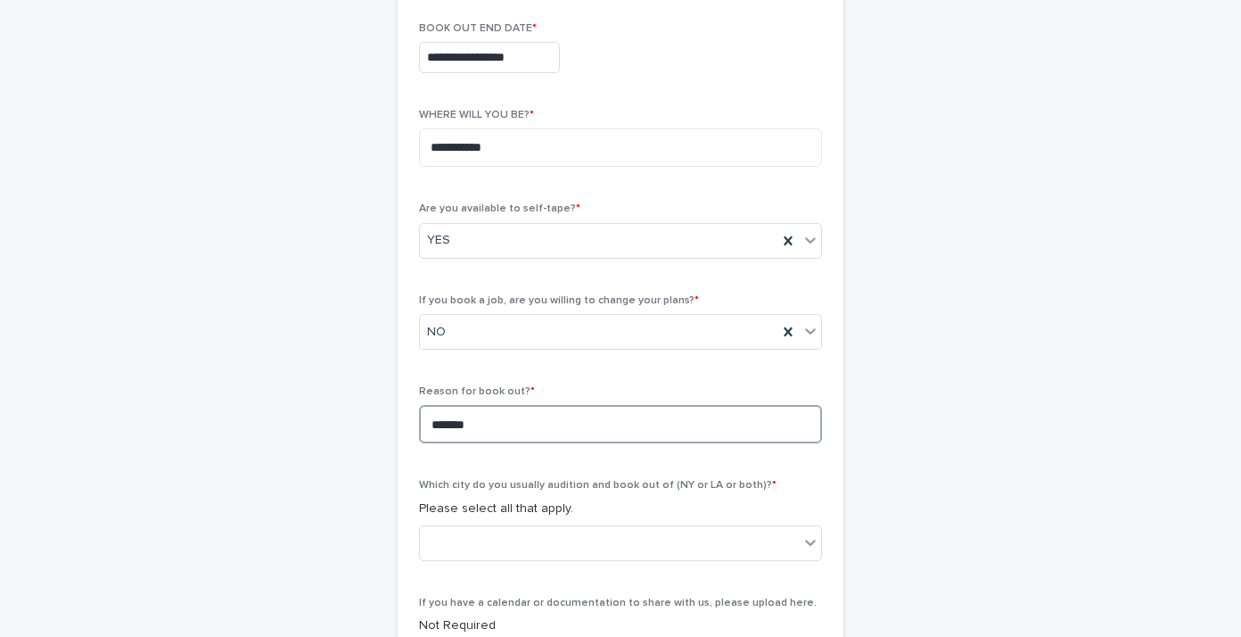
scroll to position [557, 0]
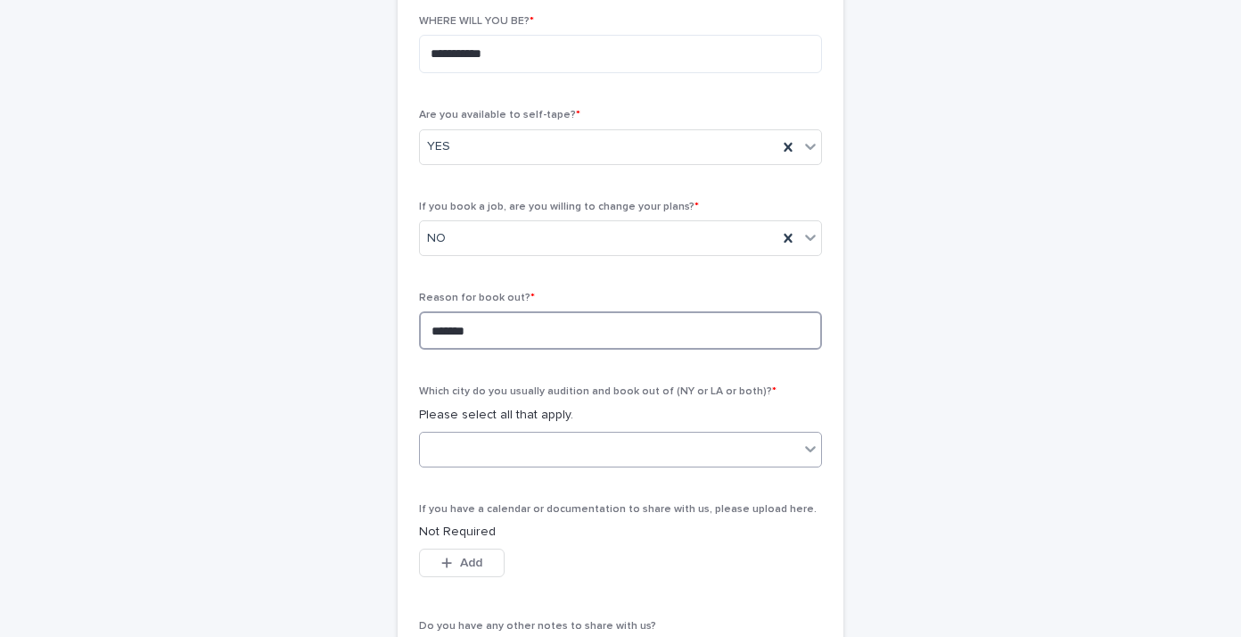
type textarea "*******"
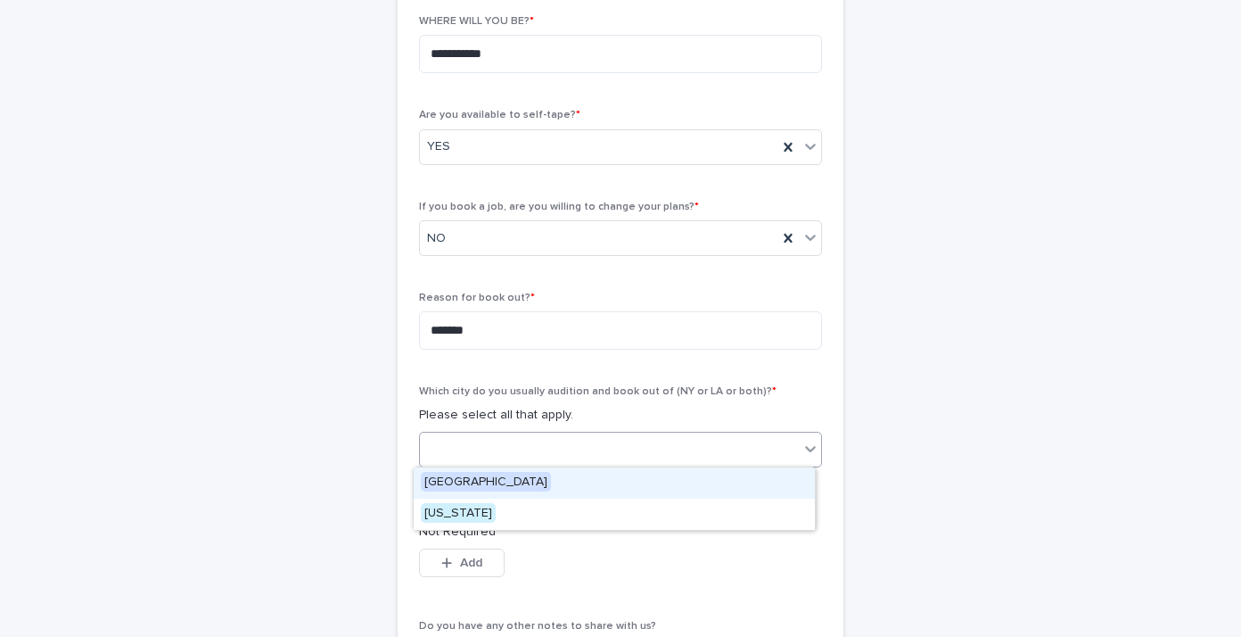
click at [483, 454] on div at bounding box center [609, 448] width 379 height 29
click at [466, 481] on span "[GEOGRAPHIC_DATA]" at bounding box center [486, 482] width 130 height 20
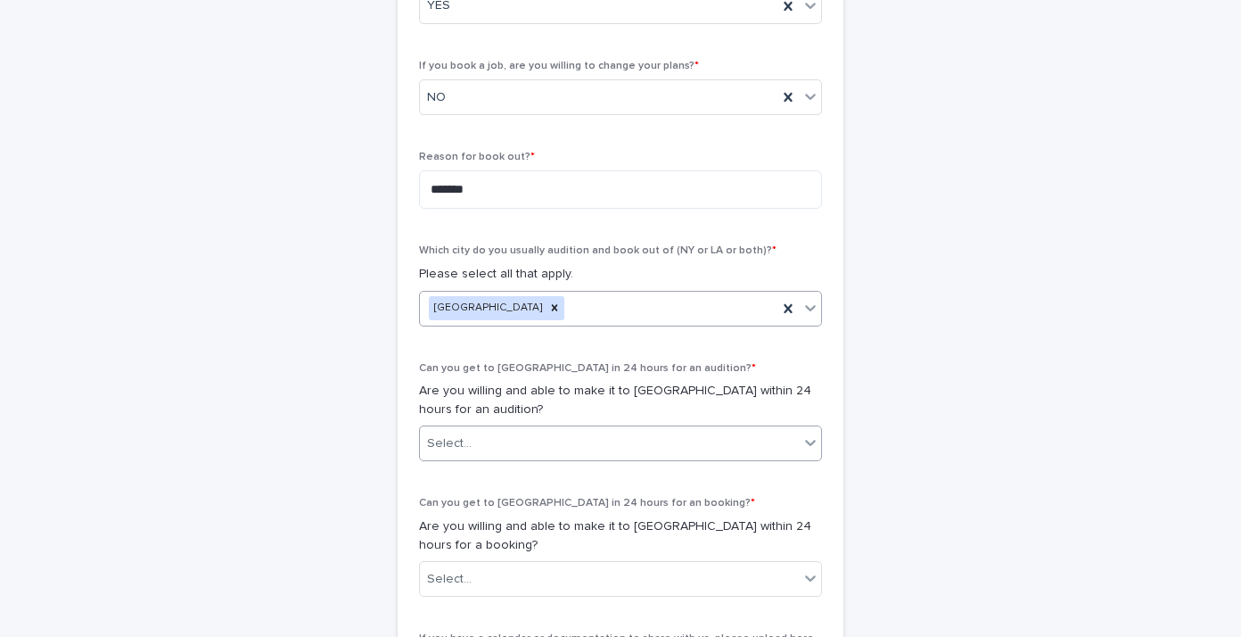
scroll to position [700, 0]
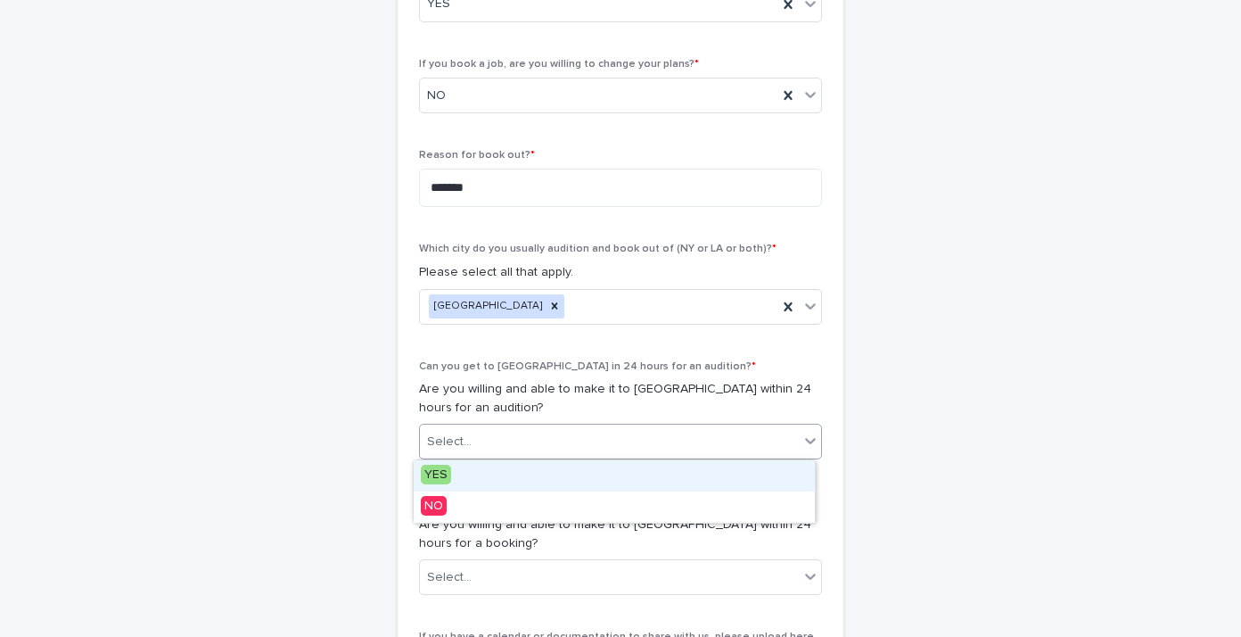
click at [461, 435] on div "Select..." at bounding box center [449, 441] width 45 height 19
click at [440, 480] on span "YES" at bounding box center [436, 475] width 30 height 20
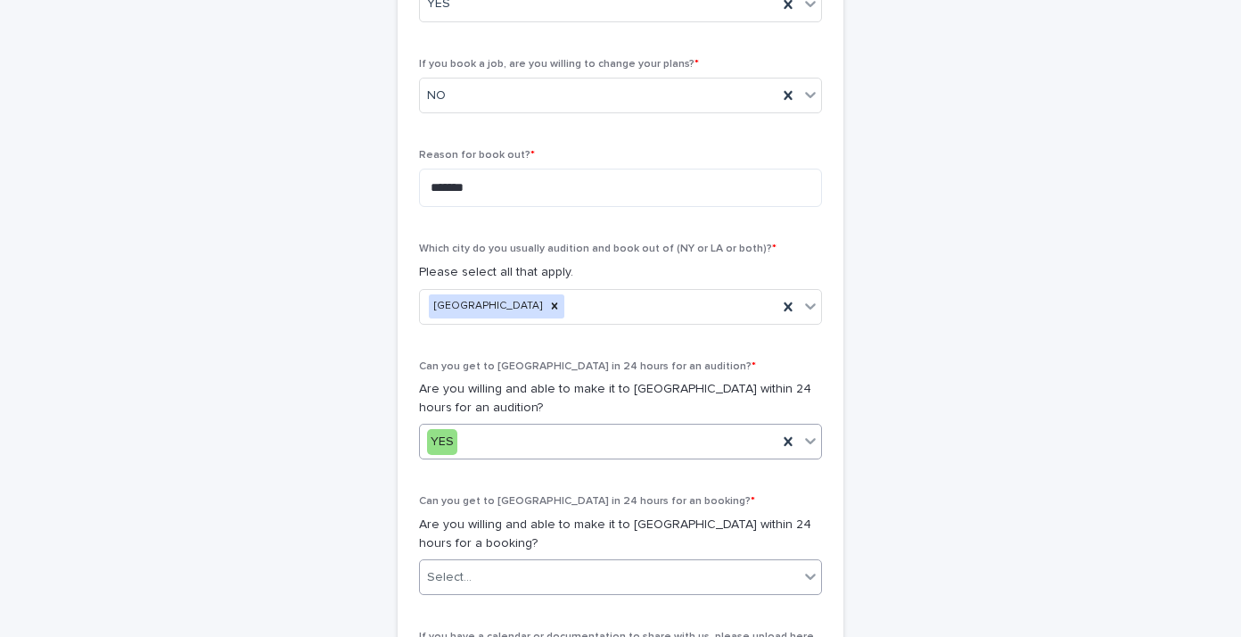
click at [473, 580] on input "text" at bounding box center [474, 577] width 2 height 15
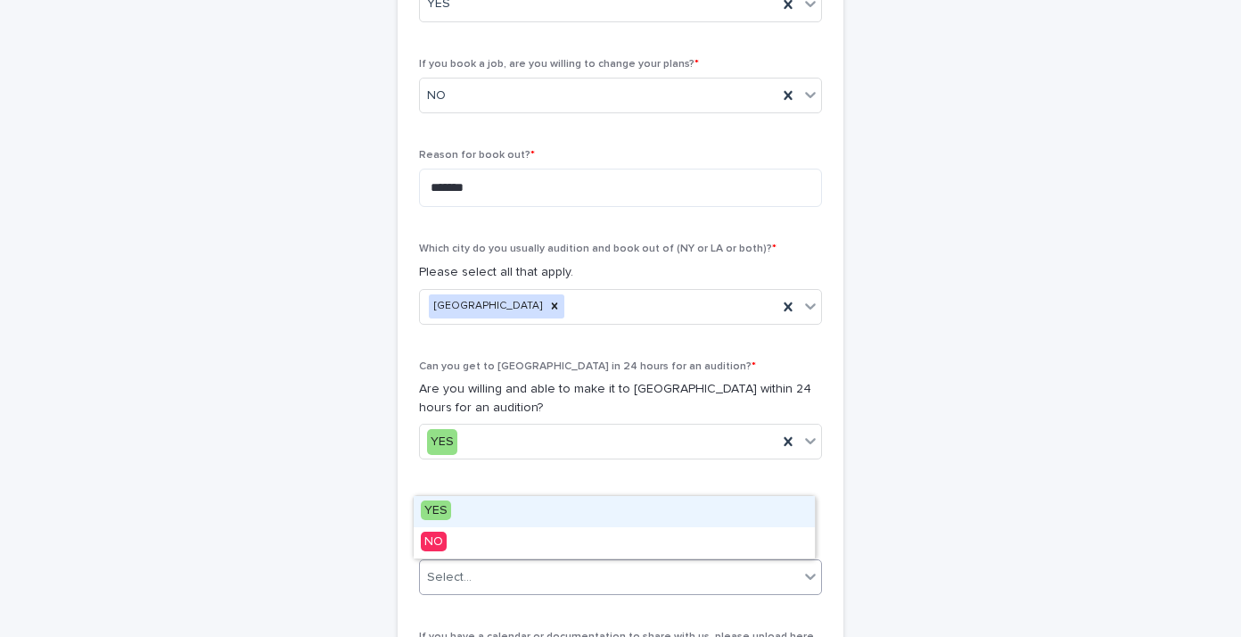
click at [440, 501] on span "YES" at bounding box center [436, 510] width 30 height 20
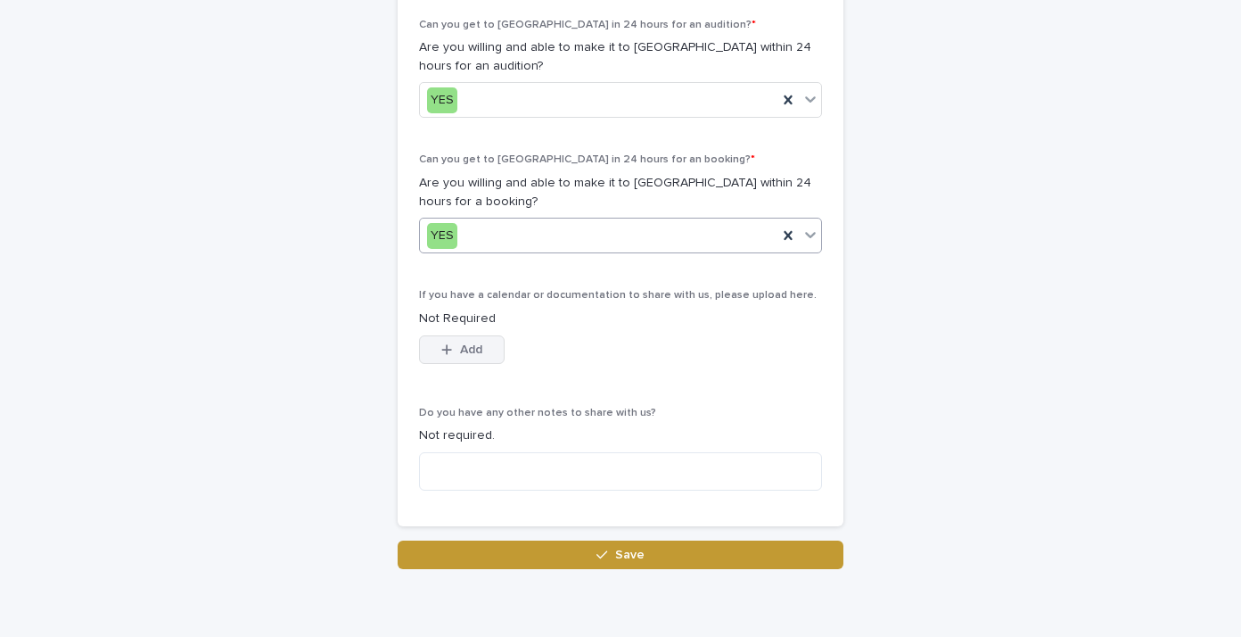
scroll to position [1082, 0]
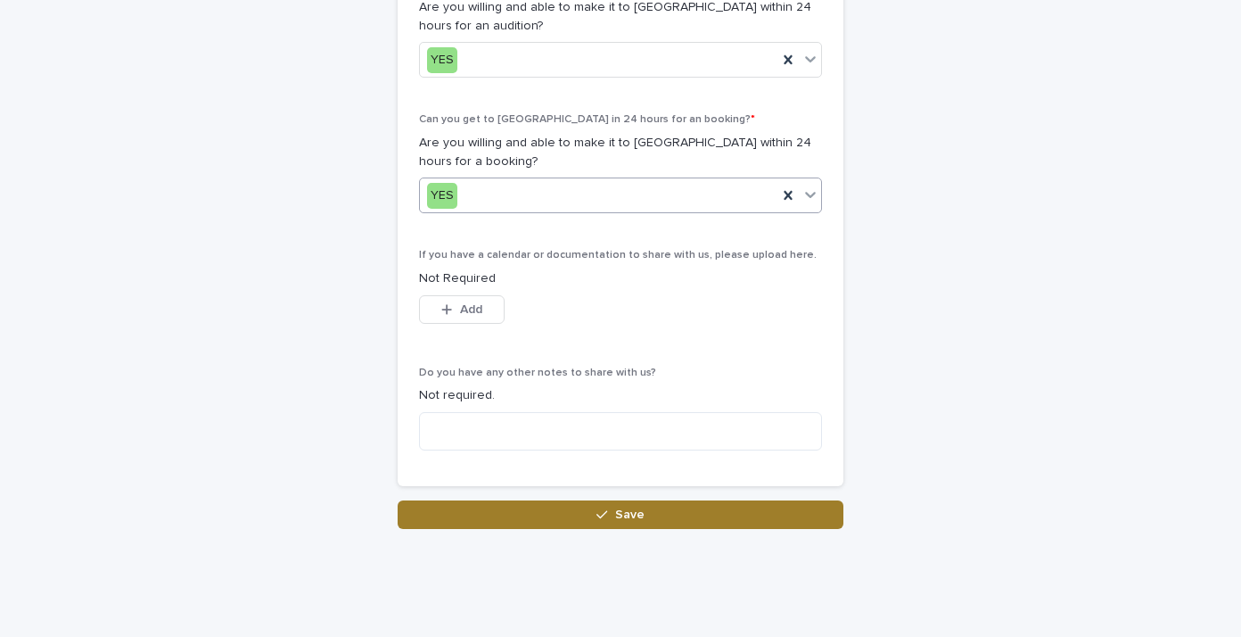
click at [577, 509] on button "Save" at bounding box center [621, 514] width 446 height 29
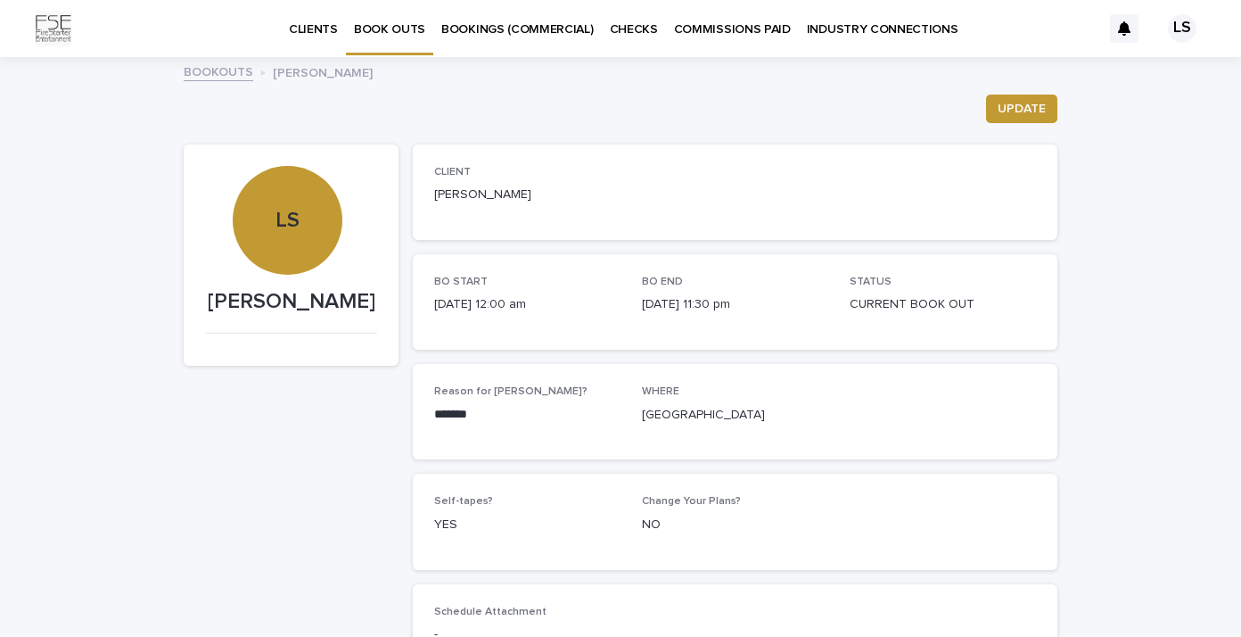
click at [401, 29] on p "BOOK OUTS" at bounding box center [389, 18] width 71 height 37
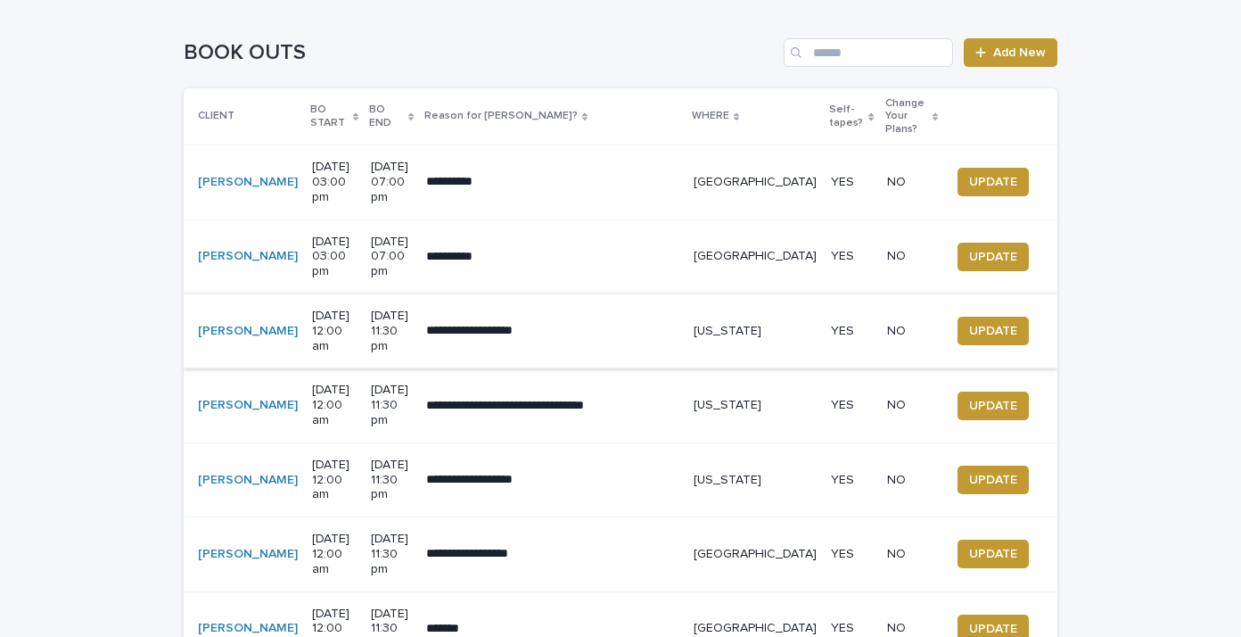
scroll to position [235, 0]
